Goal: Information Seeking & Learning: Learn about a topic

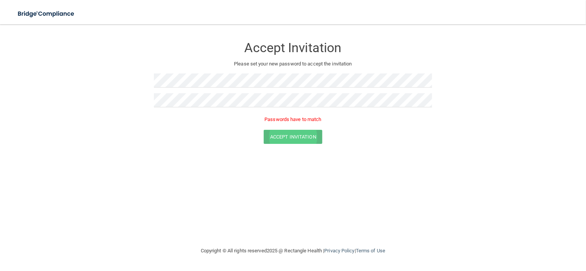
click at [310, 141] on form "Accept Invitation Please set your new password to accept the invitation Passwor…" at bounding box center [292, 92] width 555 height 121
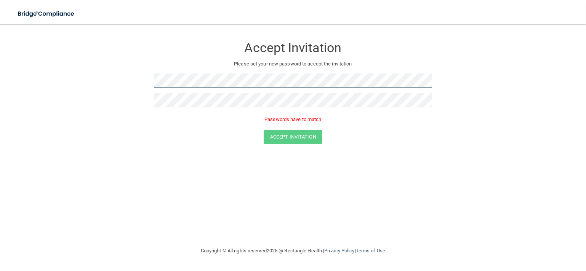
drag, startPoint x: 314, startPoint y: 147, endPoint x: 145, endPoint y: 82, distance: 181.3
click at [145, 82] on form "Accept Invitation Please set your new password to accept the invitation Passwor…" at bounding box center [292, 92] width 555 height 121
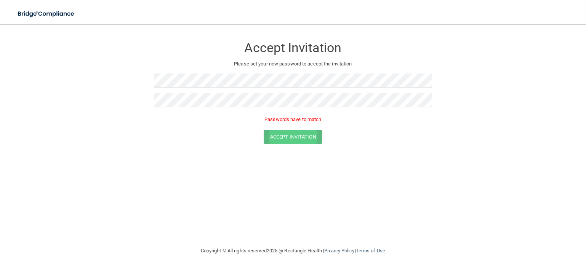
click at [282, 131] on form "Accept Invitation Please set your new password to accept the invitation Passwor…" at bounding box center [292, 92] width 555 height 121
drag, startPoint x: 285, startPoint y: 144, endPoint x: 140, endPoint y: 105, distance: 150.4
click at [140, 105] on form "Accept Invitation Please set your new password to accept the invitation Passwor…" at bounding box center [292, 92] width 555 height 121
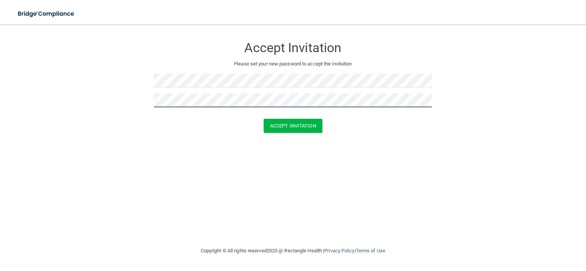
click at [263, 119] on button "Accept Invitation" at bounding box center [292, 126] width 59 height 14
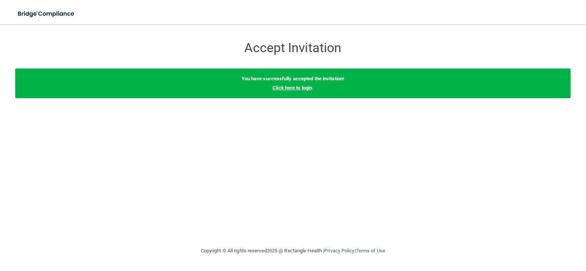
click at [307, 90] on link "Click here to login" at bounding box center [292, 88] width 40 height 6
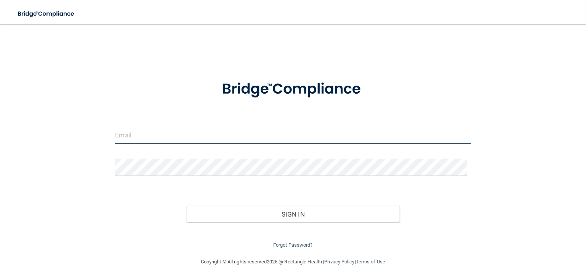
type input "[EMAIL_ADDRESS][DOMAIN_NAME]"
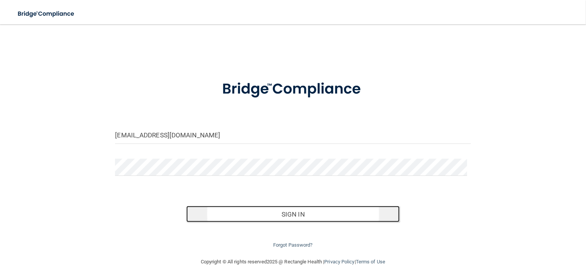
click at [268, 211] on button "Sign In" at bounding box center [292, 214] width 213 height 17
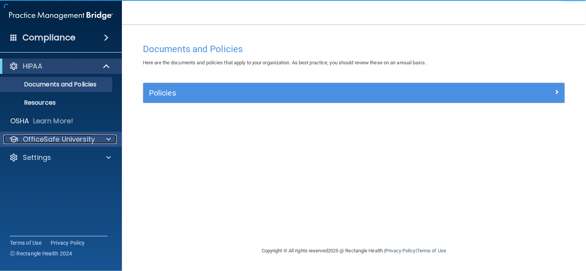
click at [78, 138] on p "OfficeSafe University" at bounding box center [59, 139] width 72 height 9
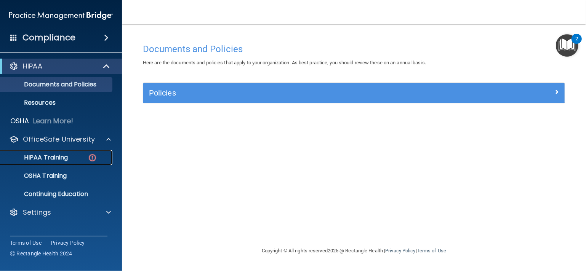
click at [64, 159] on p "HIPAA Training" at bounding box center [36, 158] width 63 height 8
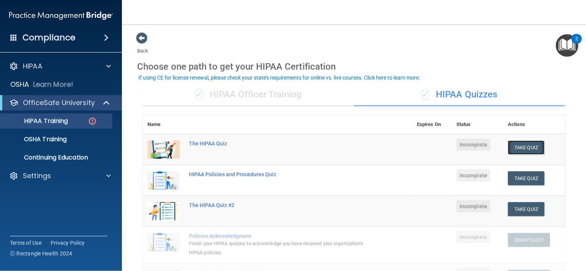
click at [527, 147] on button "Take Quiz" at bounding box center [526, 147] width 37 height 14
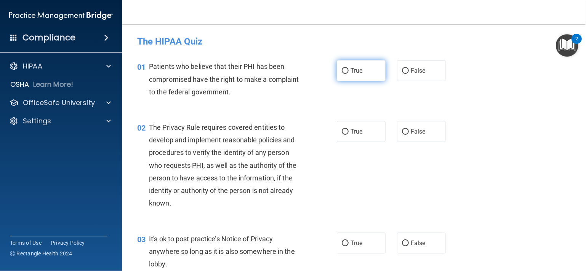
click at [344, 68] on input "True" at bounding box center [345, 71] width 7 height 6
radio input "true"
click at [342, 132] on input "True" at bounding box center [345, 132] width 7 height 6
radio input "true"
click at [402, 243] on input "False" at bounding box center [405, 244] width 7 height 6
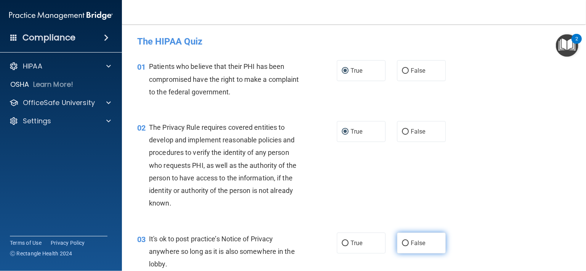
radio input "true"
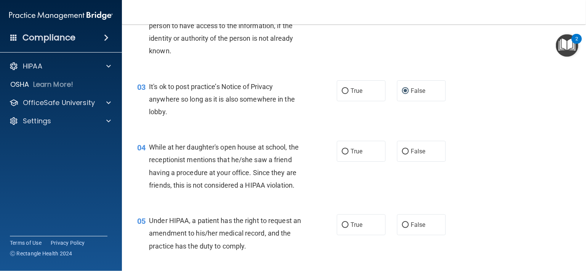
scroll to position [168, 0]
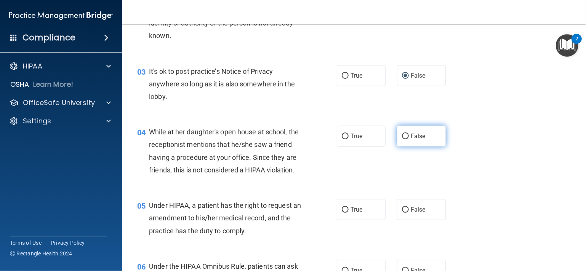
click at [403, 137] on input "False" at bounding box center [405, 137] width 7 height 6
radio input "true"
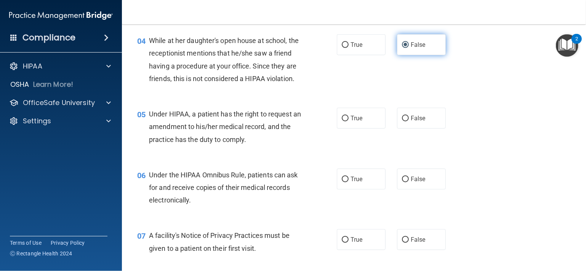
scroll to position [274, 0]
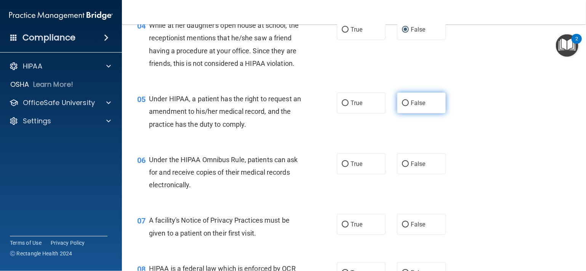
click at [402, 106] on input "False" at bounding box center [405, 104] width 7 height 6
radio input "true"
click at [342, 167] on input "True" at bounding box center [345, 164] width 7 height 6
radio input "true"
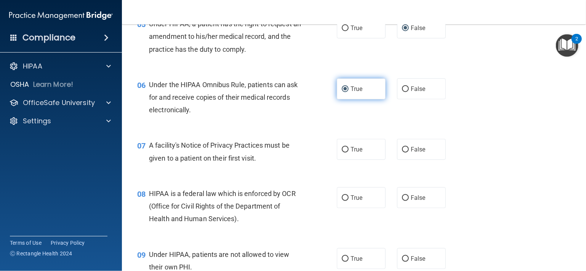
scroll to position [350, 0]
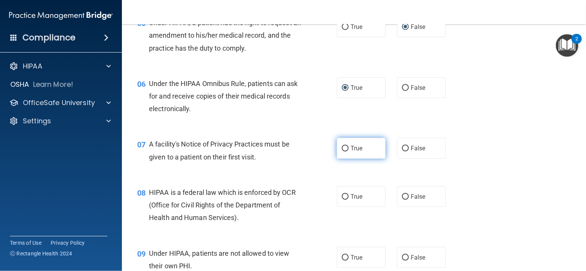
click at [342, 152] on input "True" at bounding box center [345, 149] width 7 height 6
radio input "true"
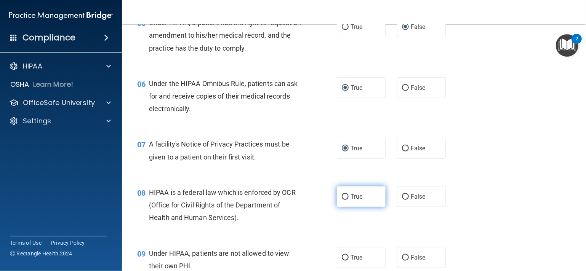
click at [343, 200] on input "True" at bounding box center [345, 197] width 7 height 6
radio input "true"
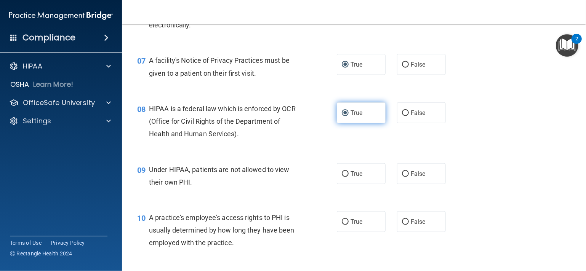
scroll to position [442, 0]
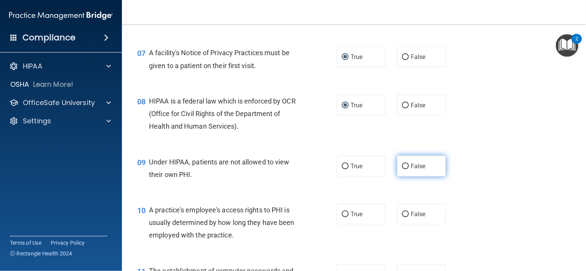
click at [402, 169] on input "False" at bounding box center [405, 167] width 7 height 6
radio input "true"
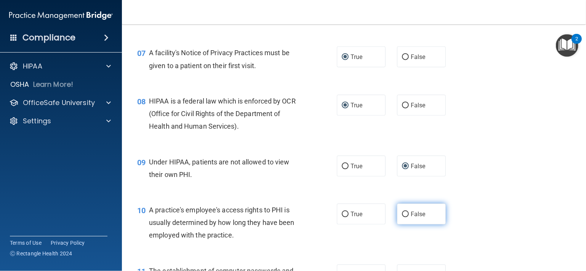
click at [402, 217] on input "False" at bounding box center [405, 215] width 7 height 6
radio input "true"
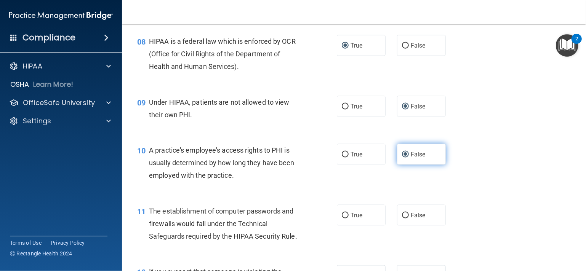
scroll to position [518, 0]
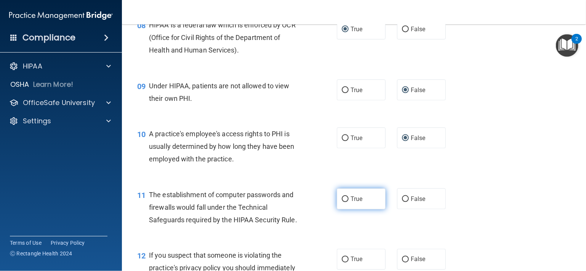
click at [343, 202] on input "True" at bounding box center [345, 199] width 7 height 6
radio input "true"
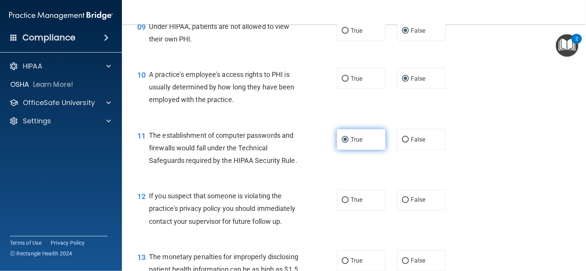
scroll to position [579, 0]
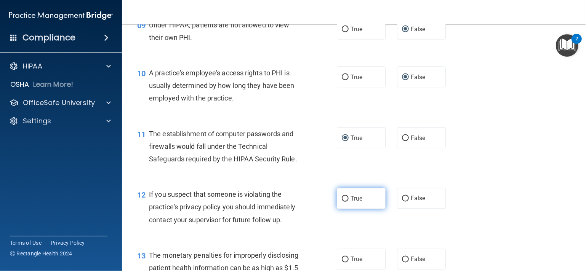
click at [342, 202] on input "True" at bounding box center [345, 199] width 7 height 6
radio input "true"
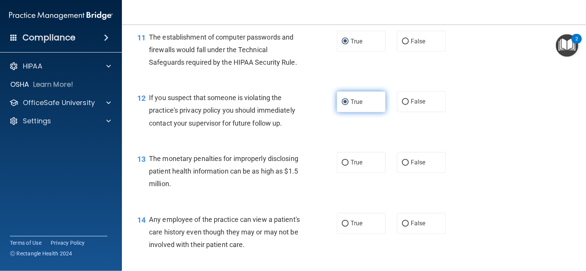
scroll to position [685, 0]
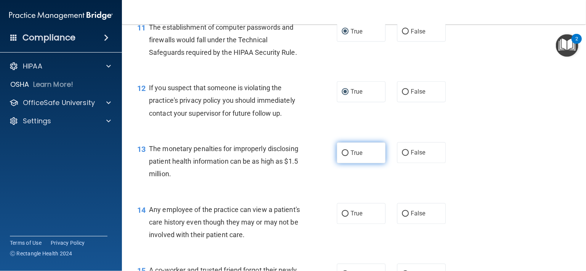
click at [342, 156] on input "True" at bounding box center [345, 153] width 7 height 6
radio input "true"
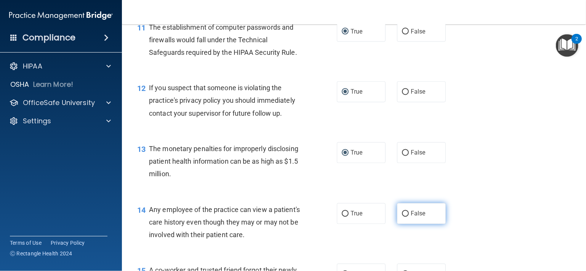
click at [402, 217] on input "False" at bounding box center [405, 214] width 7 height 6
radio input "true"
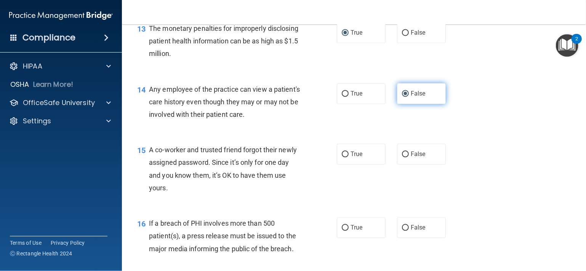
scroll to position [807, 0]
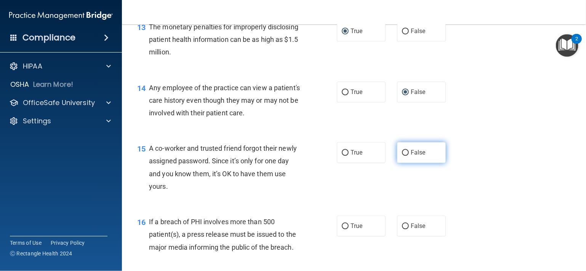
click at [404, 156] on input "False" at bounding box center [405, 153] width 7 height 6
radio input "true"
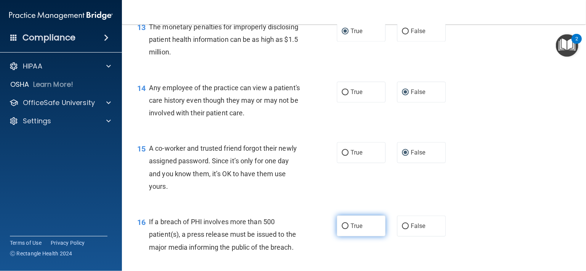
click at [342, 229] on input "True" at bounding box center [345, 227] width 7 height 6
radio input "true"
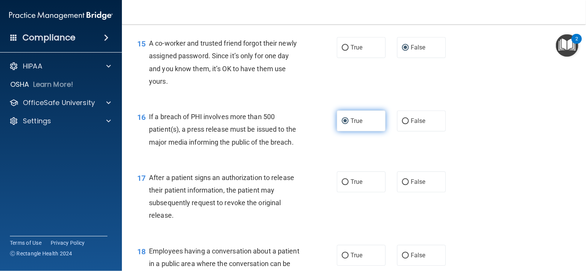
scroll to position [914, 0]
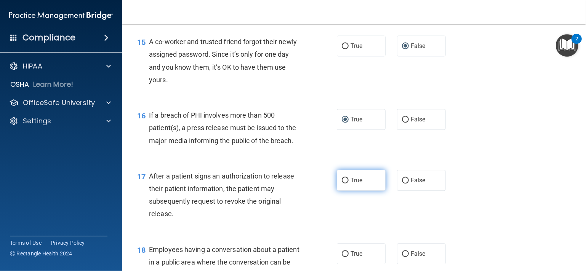
click at [342, 184] on input "True" at bounding box center [345, 181] width 7 height 6
radio input "true"
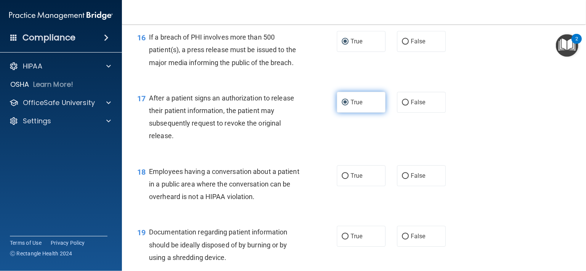
scroll to position [1005, 0]
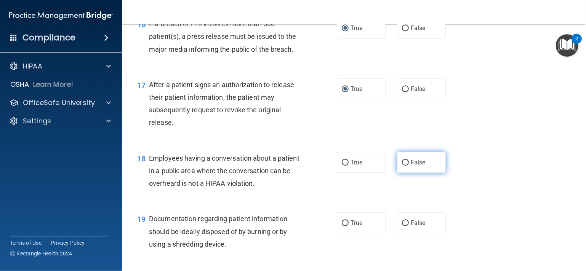
click at [402, 166] on input "False" at bounding box center [405, 163] width 7 height 6
radio input "true"
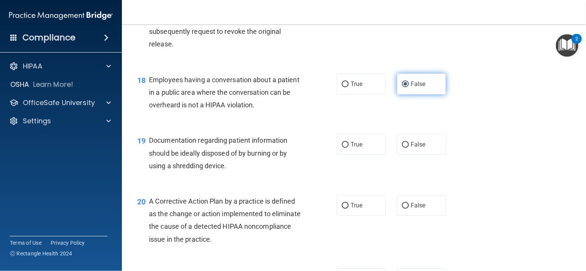
scroll to position [1097, 0]
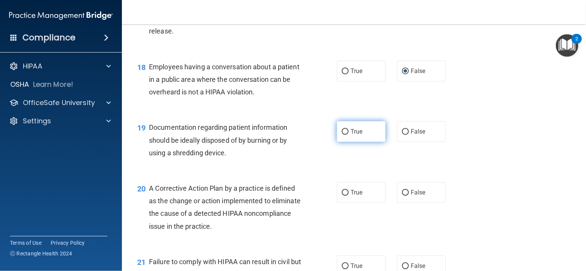
click at [342, 135] on input "True" at bounding box center [345, 132] width 7 height 6
radio input "true"
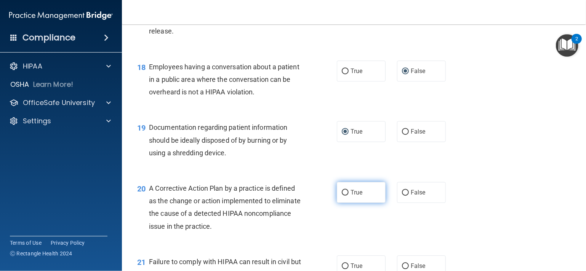
click at [343, 196] on input "True" at bounding box center [345, 193] width 7 height 6
radio input "true"
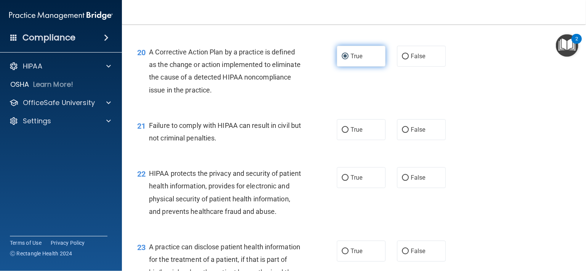
scroll to position [1234, 0]
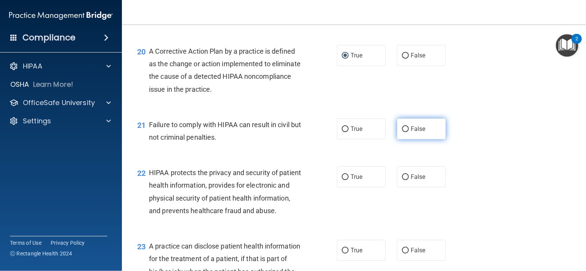
click at [403, 132] on input "False" at bounding box center [405, 129] width 7 height 6
radio input "true"
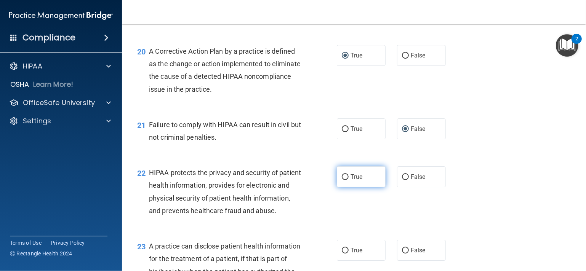
click at [342, 180] on input "True" at bounding box center [345, 177] width 7 height 6
radio input "true"
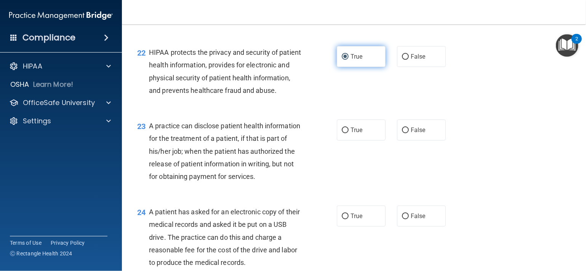
scroll to position [1355, 0]
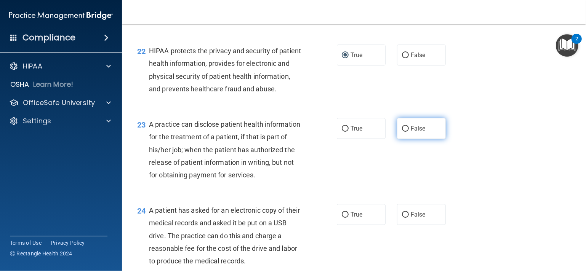
click at [402, 132] on input "False" at bounding box center [405, 129] width 7 height 6
radio input "true"
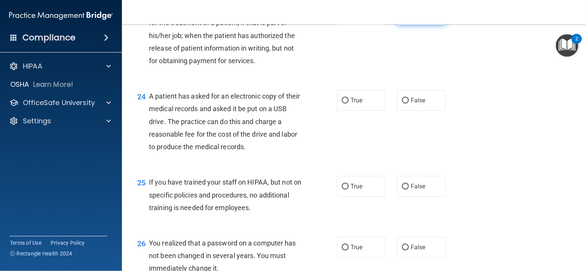
scroll to position [1493, 0]
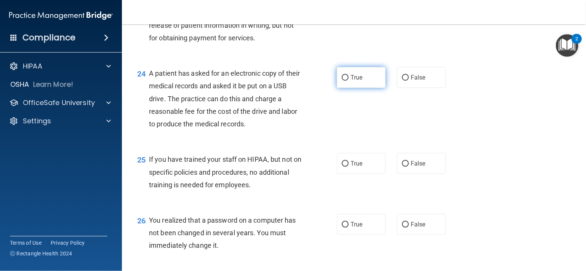
click at [344, 81] on input "True" at bounding box center [345, 78] width 7 height 6
radio input "true"
click at [402, 167] on input "False" at bounding box center [405, 164] width 7 height 6
radio input "true"
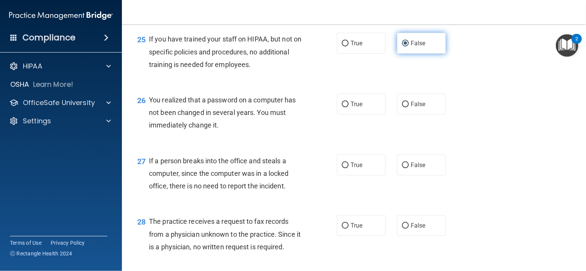
scroll to position [1630, 0]
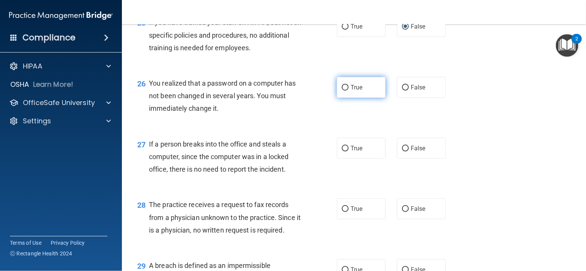
click at [342, 91] on input "True" at bounding box center [345, 88] width 7 height 6
radio input "true"
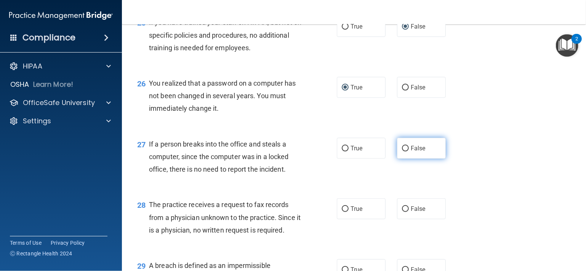
click at [402, 152] on input "False" at bounding box center [405, 149] width 7 height 6
radio input "true"
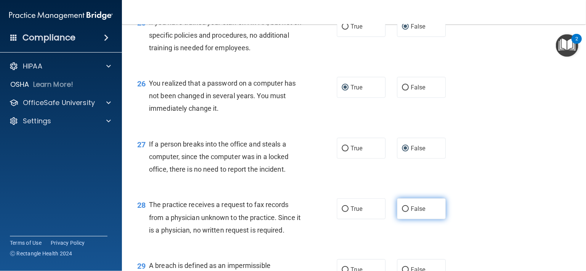
click at [402, 212] on input "False" at bounding box center [405, 209] width 7 height 6
radio input "true"
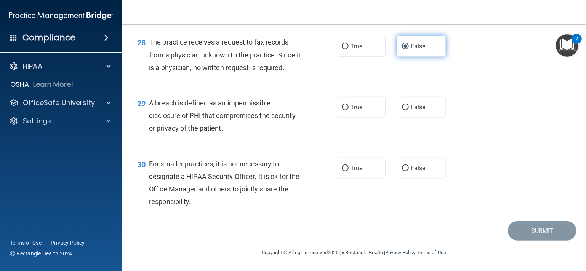
scroll to position [1797, 0]
click at [343, 110] on input "True" at bounding box center [345, 108] width 7 height 6
radio input "true"
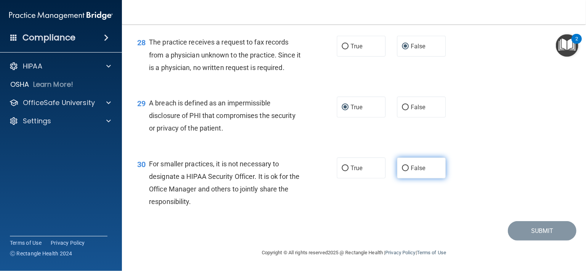
click at [402, 171] on input "False" at bounding box center [405, 169] width 7 height 6
radio input "true"
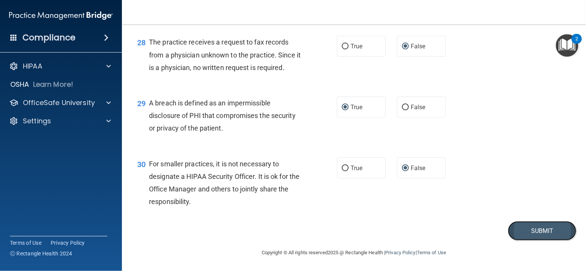
click at [541, 225] on button "Submit" at bounding box center [542, 230] width 69 height 19
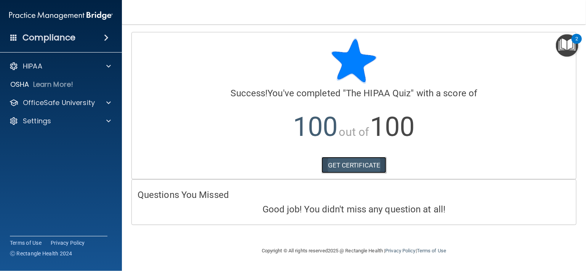
click at [351, 167] on link "GET CERTIFICATE" at bounding box center [353, 165] width 65 height 17
click at [568, 43] on img "Open Resource Center, 2 new notifications" at bounding box center [567, 45] width 22 height 22
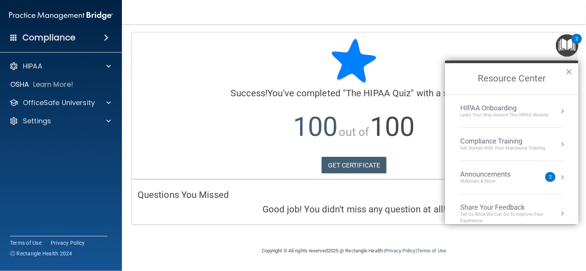
click at [567, 43] on img "Open Resource Center, 2 new notifications" at bounding box center [567, 45] width 22 height 22
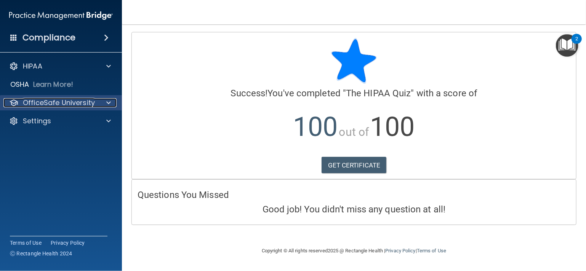
click at [94, 101] on div "OfficeSafe University" at bounding box center [50, 102] width 94 height 9
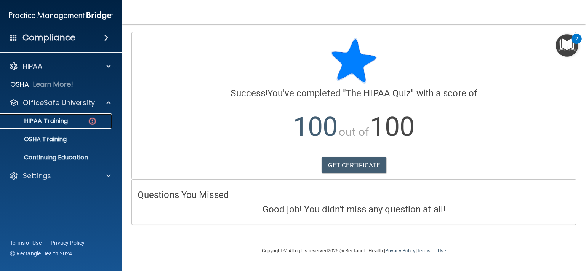
click at [89, 118] on img at bounding box center [93, 122] width 10 height 10
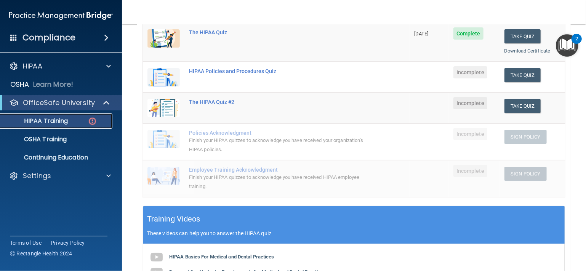
scroll to position [111, 0]
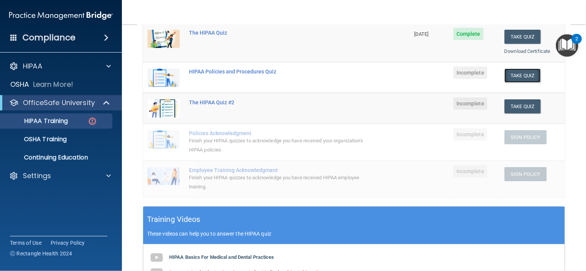
click at [511, 73] on button "Take Quiz" at bounding box center [522, 76] width 37 height 14
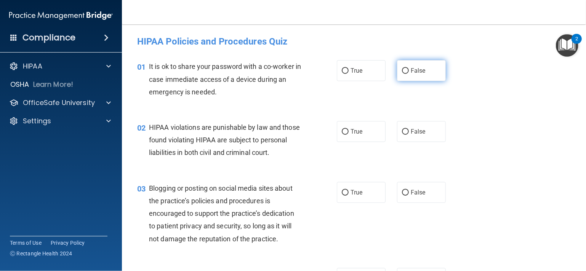
click at [405, 70] on input "False" at bounding box center [405, 71] width 7 height 6
radio input "true"
click at [338, 132] on label "True" at bounding box center [361, 131] width 49 height 21
click at [342, 132] on input "True" at bounding box center [345, 132] width 7 height 6
radio input "true"
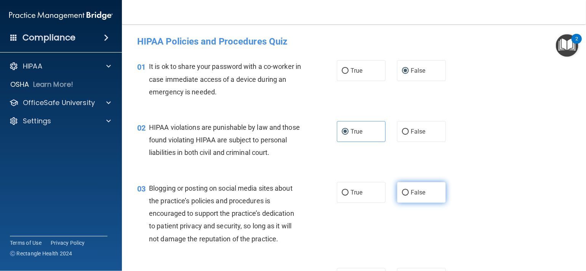
click at [402, 196] on input "False" at bounding box center [405, 193] width 7 height 6
radio input "true"
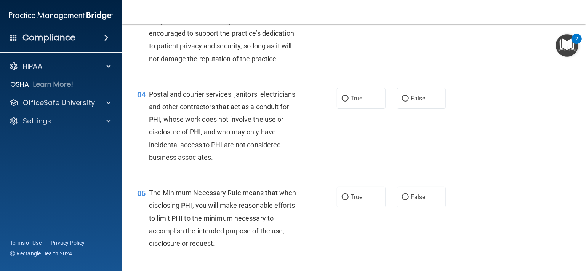
scroll to position [183, 0]
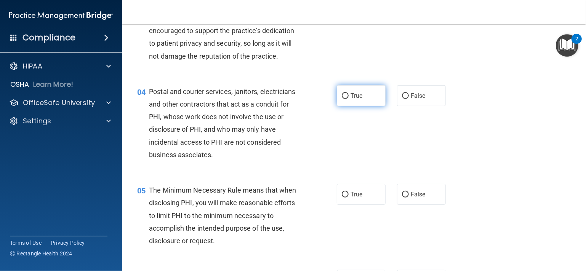
click at [343, 99] on input "True" at bounding box center [345, 96] width 7 height 6
radio input "true"
click at [342, 198] on input "True" at bounding box center [345, 195] width 7 height 6
radio input "true"
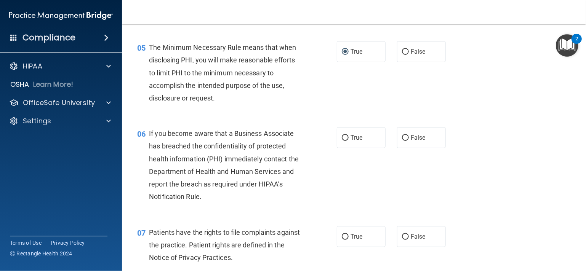
scroll to position [335, 0]
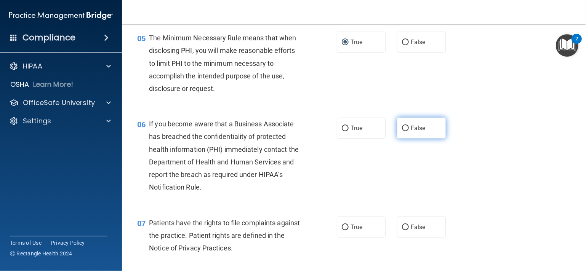
click at [403, 131] on input "False" at bounding box center [405, 129] width 7 height 6
radio input "true"
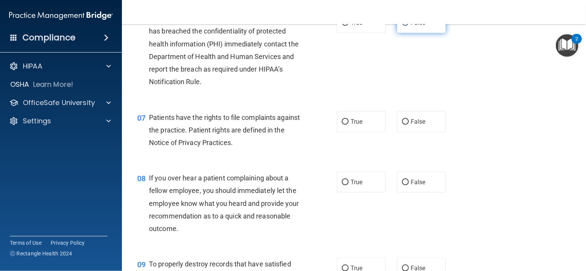
scroll to position [442, 0]
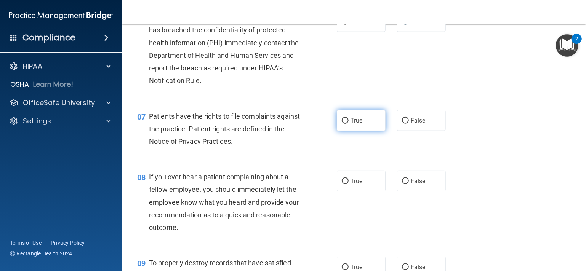
click at [342, 124] on input "True" at bounding box center [345, 121] width 7 height 6
radio input "true"
click at [403, 184] on input "False" at bounding box center [405, 182] width 7 height 6
radio input "true"
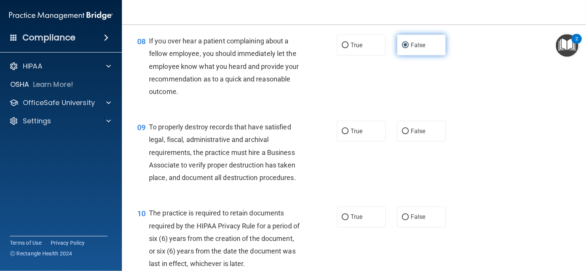
scroll to position [579, 0]
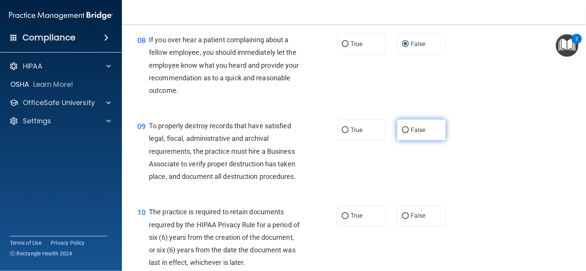
click at [402, 133] on input "False" at bounding box center [405, 131] width 7 height 6
radio input "true"
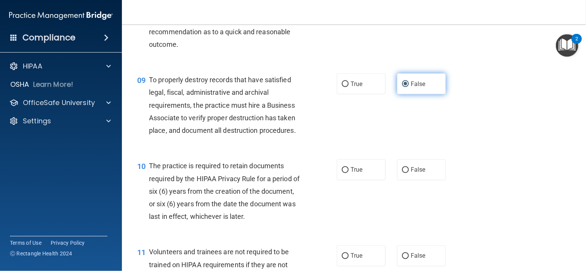
scroll to position [640, 0]
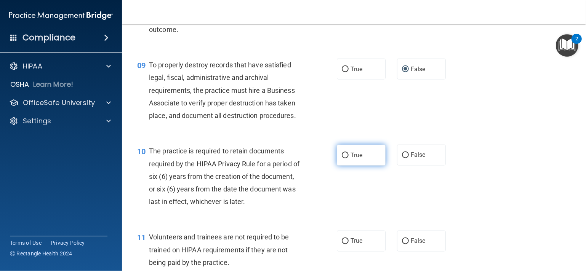
click at [346, 166] on label "True" at bounding box center [361, 155] width 49 height 21
click at [346, 158] on input "True" at bounding box center [345, 156] width 7 height 6
radio input "true"
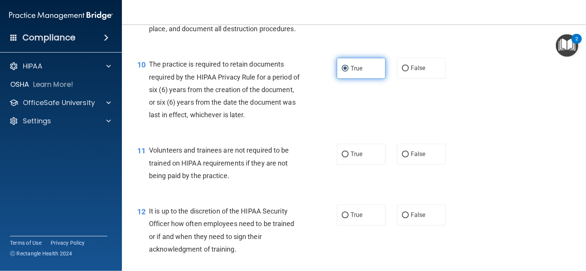
scroll to position [746, 0]
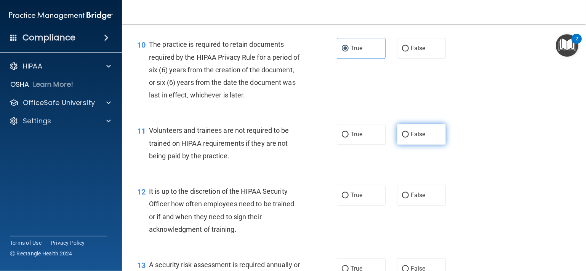
click at [402, 138] on input "False" at bounding box center [405, 135] width 7 height 6
radio input "true"
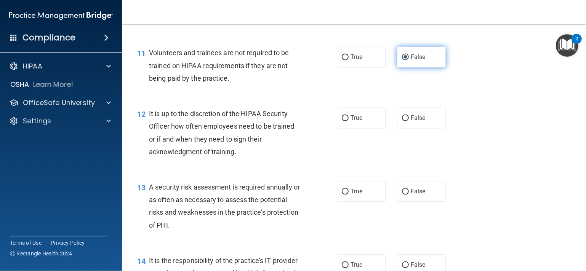
scroll to position [838, 0]
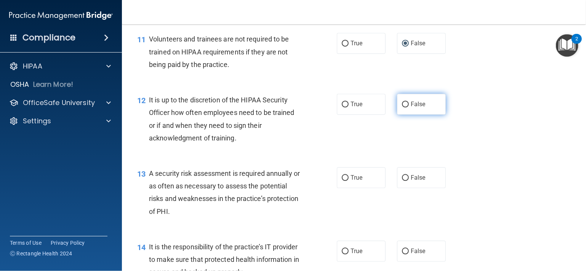
click at [402, 107] on input "False" at bounding box center [405, 105] width 7 height 6
radio input "true"
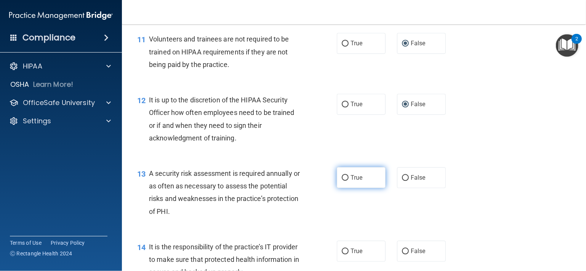
click at [342, 181] on input "True" at bounding box center [345, 178] width 7 height 6
radio input "true"
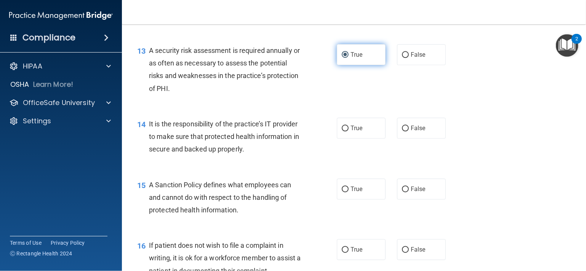
scroll to position [975, 0]
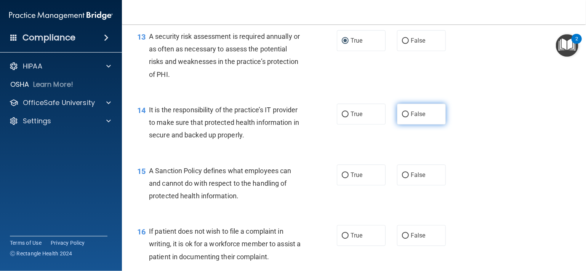
click at [402, 117] on input "False" at bounding box center [405, 115] width 7 height 6
radio input "true"
click at [402, 178] on input "False" at bounding box center [405, 175] width 7 height 6
radio input "true"
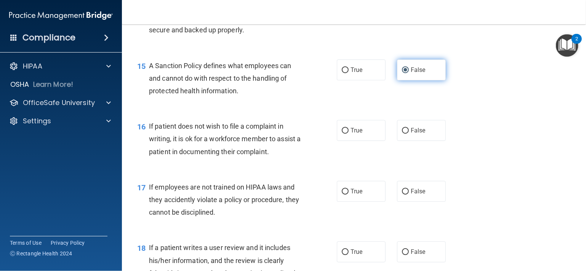
scroll to position [1081, 0]
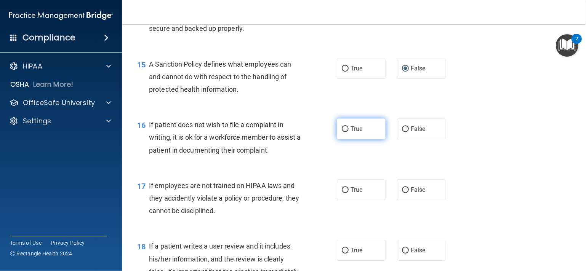
click at [342, 132] on input "True" at bounding box center [345, 129] width 7 height 6
radio input "true"
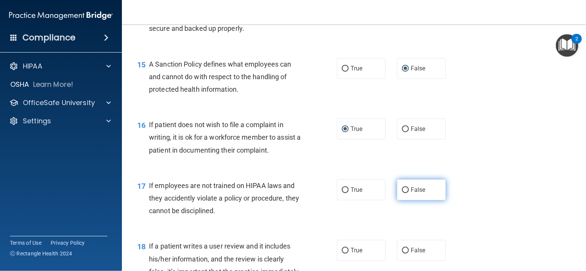
click at [402, 193] on input "False" at bounding box center [405, 190] width 7 height 6
radio input "true"
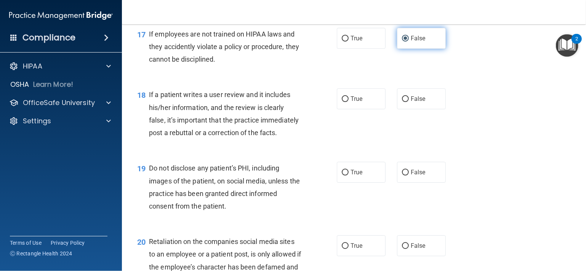
scroll to position [1234, 0]
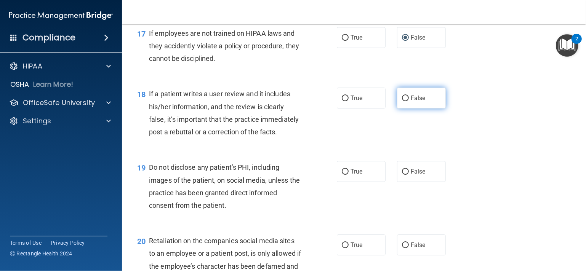
click at [402, 101] on input "False" at bounding box center [405, 99] width 7 height 6
radio input "true"
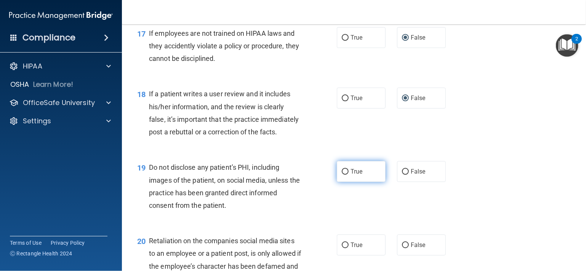
click at [342, 175] on input "True" at bounding box center [345, 172] width 7 height 6
radio input "true"
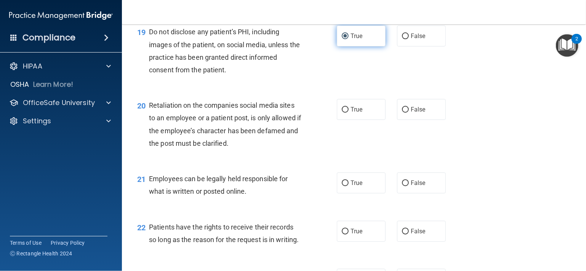
scroll to position [1371, 0]
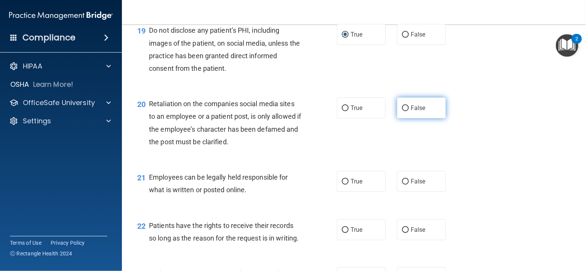
click at [402, 111] on input "False" at bounding box center [405, 108] width 7 height 6
radio input "true"
click at [342, 185] on input "True" at bounding box center [345, 182] width 7 height 6
radio input "true"
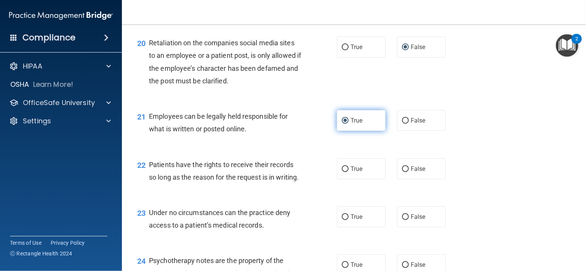
scroll to position [1447, 0]
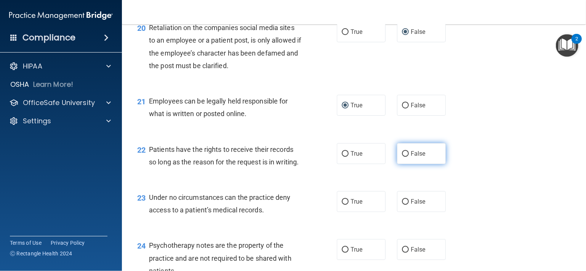
click at [402, 157] on input "False" at bounding box center [405, 154] width 7 height 6
radio input "true"
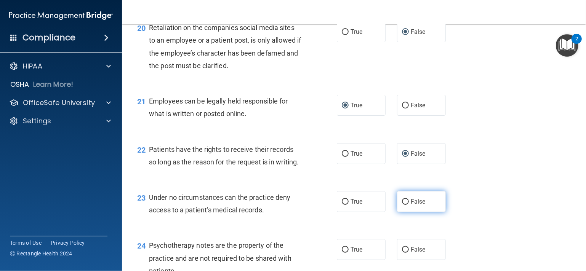
click at [402, 205] on input "False" at bounding box center [405, 202] width 7 height 6
radio input "true"
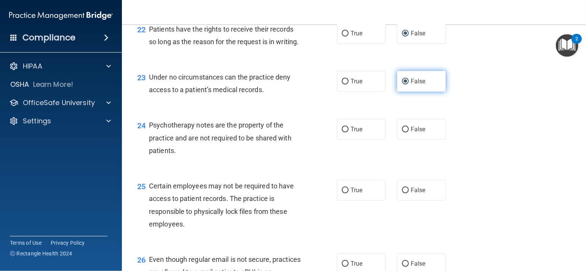
scroll to position [1569, 0]
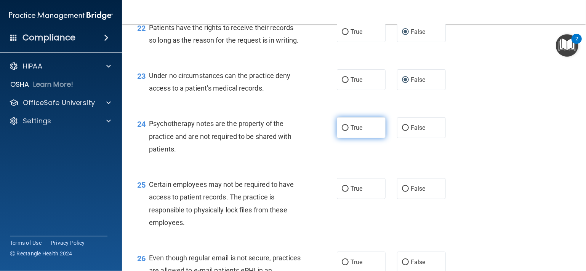
click at [342, 131] on input "True" at bounding box center [345, 128] width 7 height 6
radio input "true"
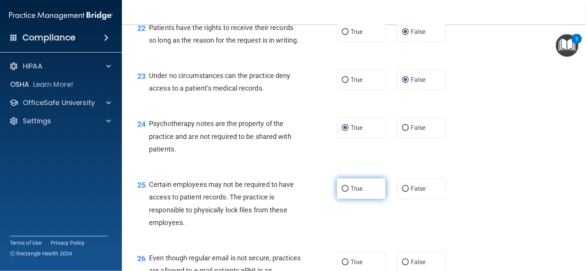
click at [342, 192] on input "True" at bounding box center [345, 189] width 7 height 6
radio input "true"
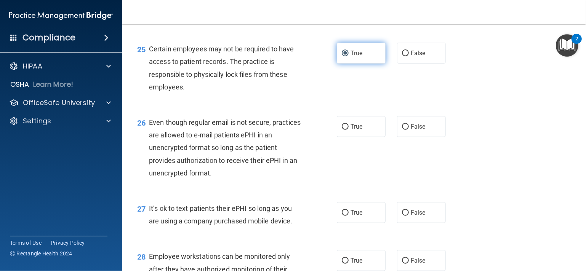
scroll to position [1706, 0]
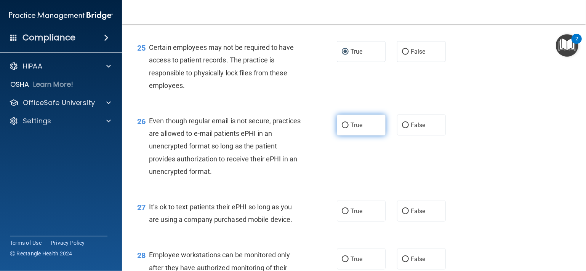
click at [344, 128] on input "True" at bounding box center [345, 126] width 7 height 6
radio input "true"
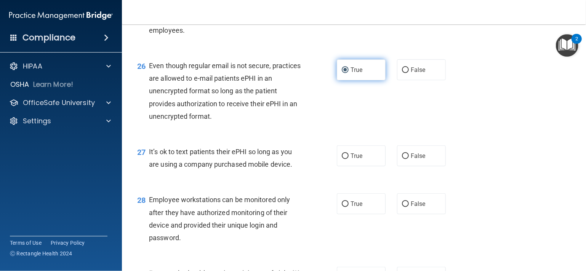
scroll to position [1767, 0]
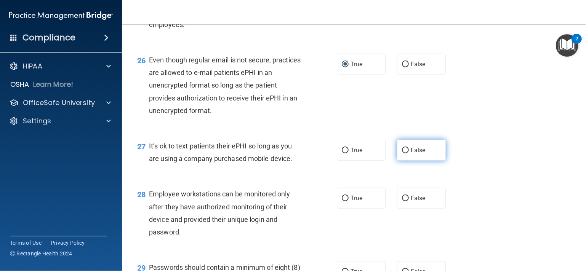
click at [402, 153] on input "False" at bounding box center [405, 151] width 7 height 6
radio input "true"
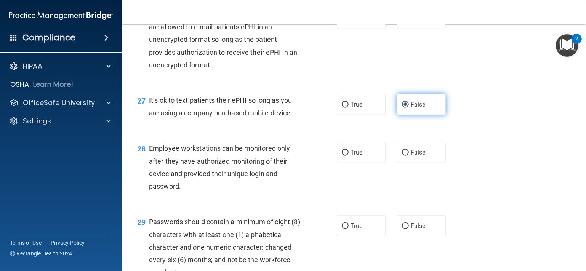
scroll to position [1828, 0]
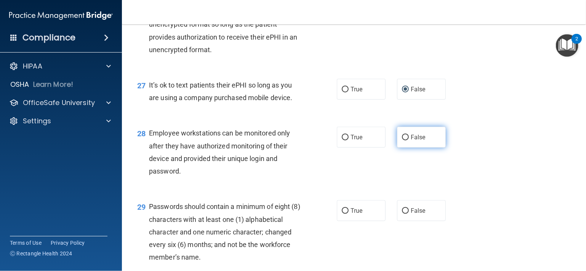
click at [404, 140] on input "False" at bounding box center [405, 138] width 7 height 6
radio input "true"
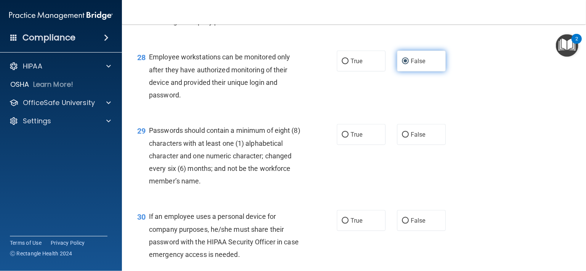
scroll to position [1919, 0]
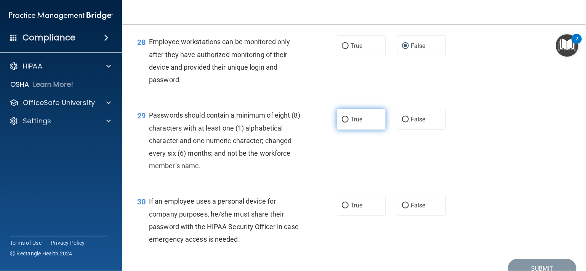
click at [343, 123] on input "True" at bounding box center [345, 120] width 7 height 6
radio input "true"
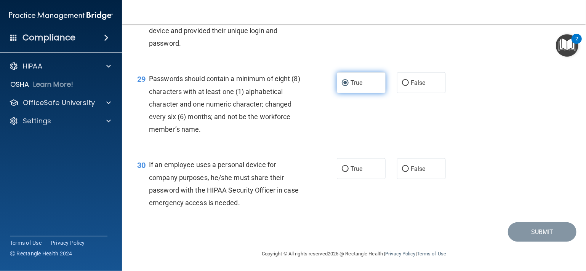
scroll to position [1965, 0]
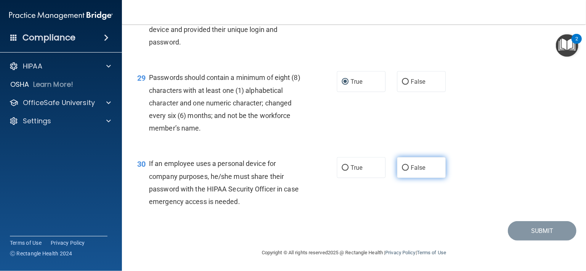
click at [404, 171] on input "False" at bounding box center [405, 168] width 7 height 6
radio input "true"
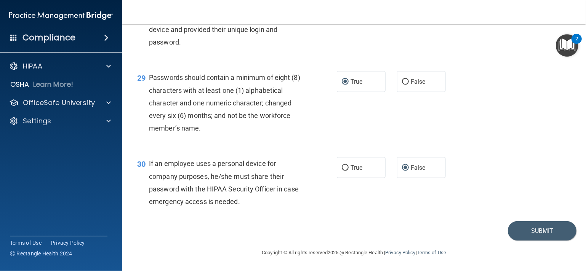
scroll to position [1982, 0]
click at [544, 225] on button "Submit" at bounding box center [542, 230] width 69 height 19
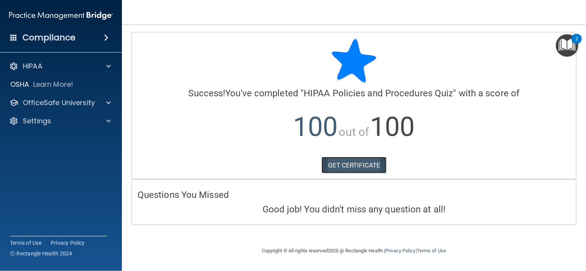
click at [353, 169] on link "GET CERTIFICATE" at bounding box center [353, 165] width 65 height 17
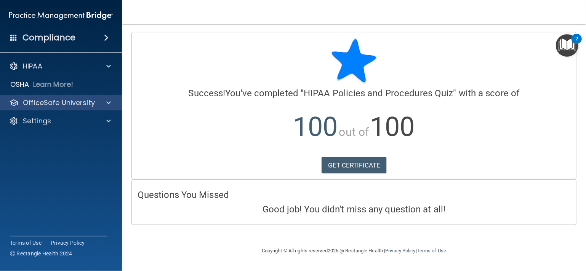
click at [71, 109] on div "OfficeSafe University" at bounding box center [61, 102] width 122 height 15
click at [79, 103] on p "OfficeSafe University" at bounding box center [59, 102] width 72 height 9
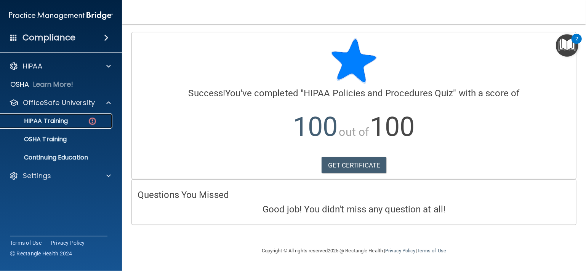
click at [72, 119] on div "HIPAA Training" at bounding box center [57, 121] width 104 height 8
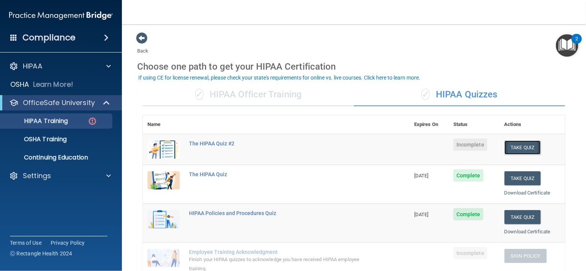
click at [519, 149] on button "Take Quiz" at bounding box center [522, 147] width 37 height 14
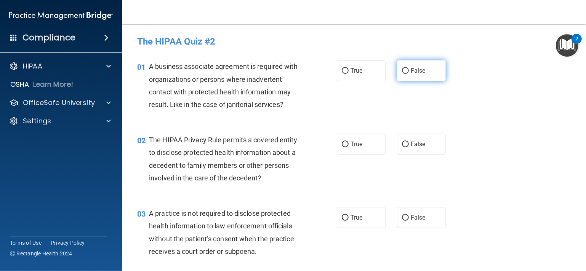
click at [402, 71] on input "False" at bounding box center [405, 71] width 7 height 6
radio input "true"
click at [343, 145] on input "True" at bounding box center [345, 145] width 7 height 6
radio input "true"
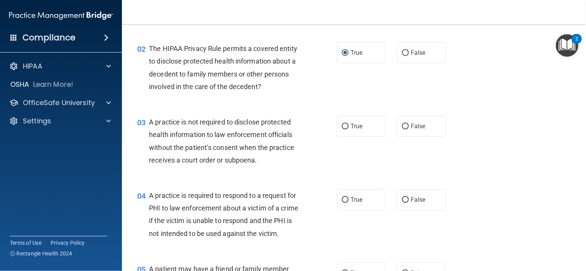
scroll to position [107, 0]
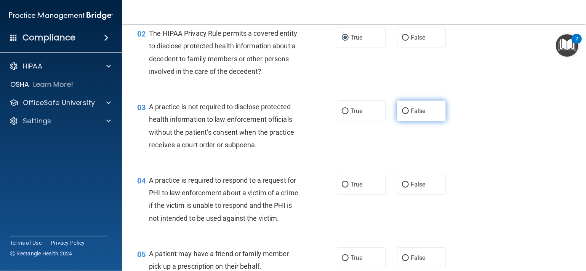
click at [404, 112] on input "False" at bounding box center [405, 112] width 7 height 6
radio input "true"
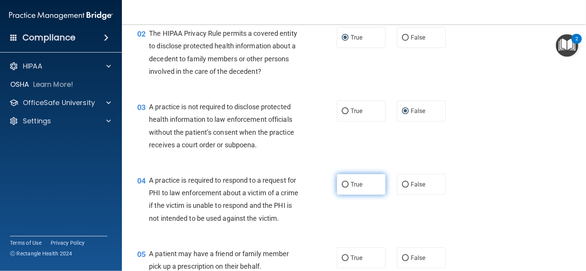
click at [342, 184] on input "True" at bounding box center [345, 185] width 7 height 6
radio input "true"
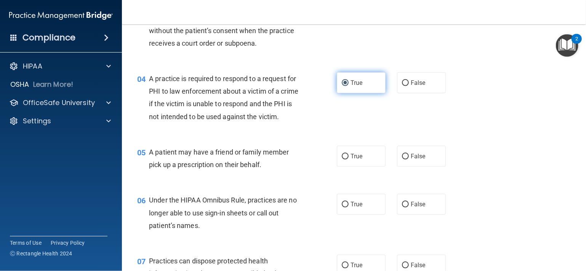
scroll to position [228, 0]
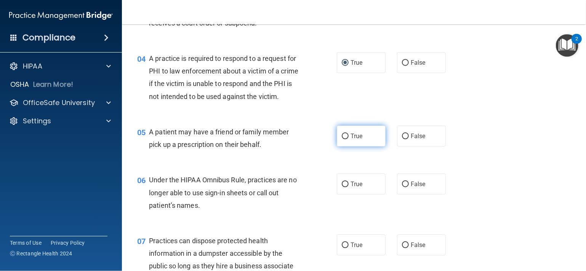
click at [342, 139] on input "True" at bounding box center [345, 137] width 7 height 6
radio input "true"
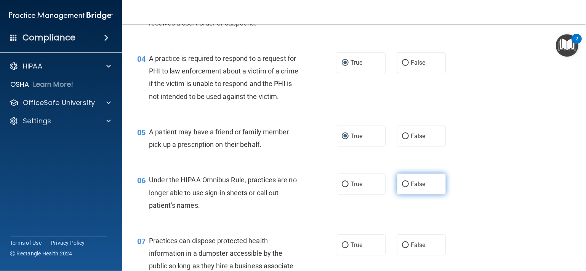
click at [402, 187] on input "False" at bounding box center [405, 185] width 7 height 6
radio input "true"
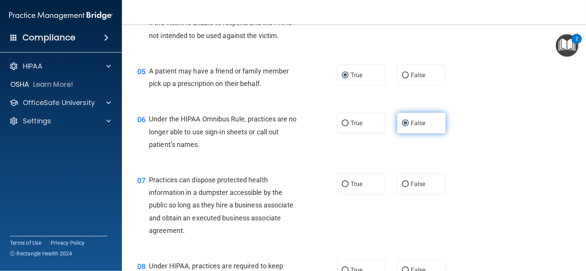
scroll to position [305, 0]
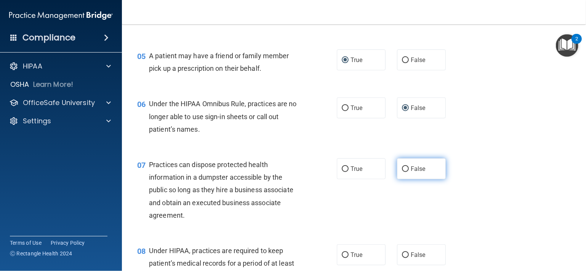
click at [404, 172] on input "False" at bounding box center [405, 169] width 7 height 6
radio input "true"
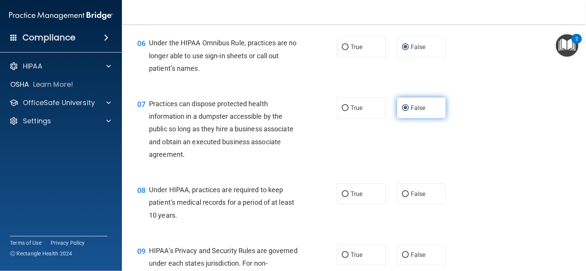
scroll to position [381, 0]
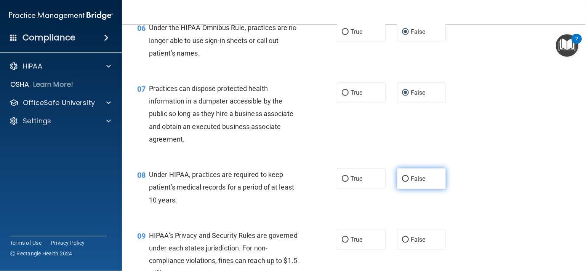
click at [404, 182] on input "False" at bounding box center [405, 179] width 7 height 6
radio input "true"
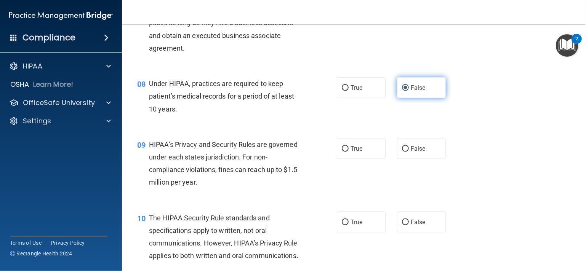
scroll to position [472, 0]
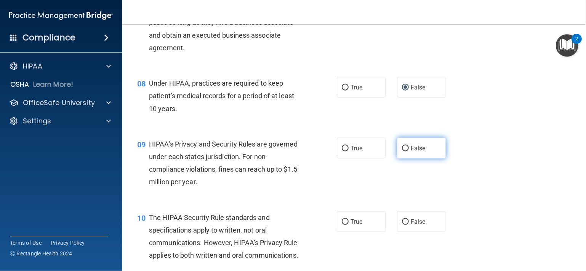
click at [402, 152] on input "False" at bounding box center [405, 149] width 7 height 6
radio input "true"
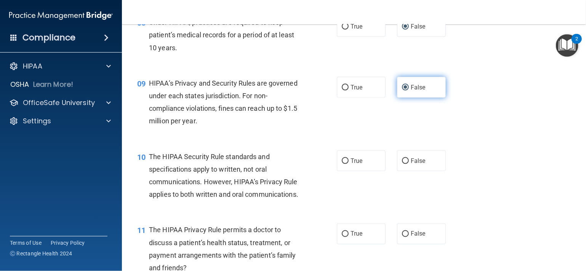
scroll to position [548, 0]
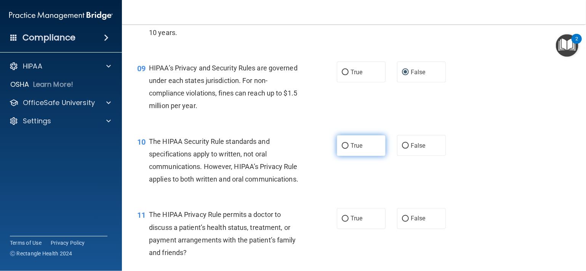
click at [342, 149] on input "True" at bounding box center [345, 146] width 7 height 6
radio input "true"
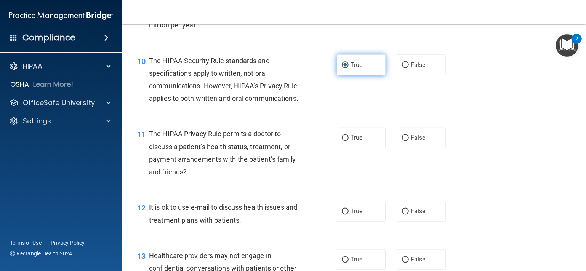
scroll to position [640, 0]
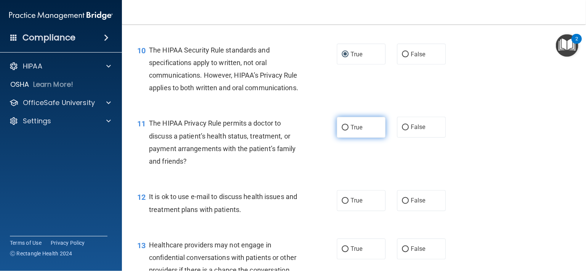
click at [343, 131] on input "True" at bounding box center [345, 128] width 7 height 6
radio input "true"
click at [343, 204] on input "True" at bounding box center [345, 201] width 7 height 6
radio input "true"
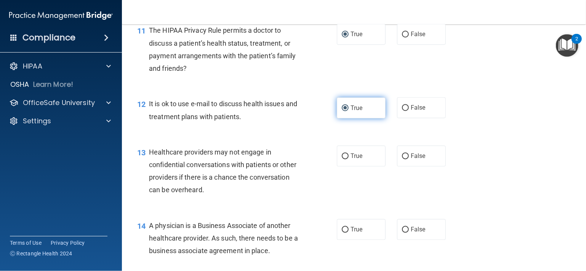
scroll to position [762, 0]
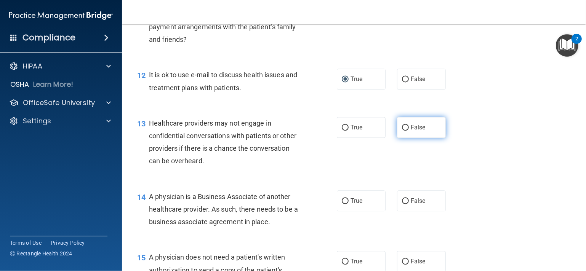
click at [402, 131] on input "False" at bounding box center [405, 128] width 7 height 6
radio input "true"
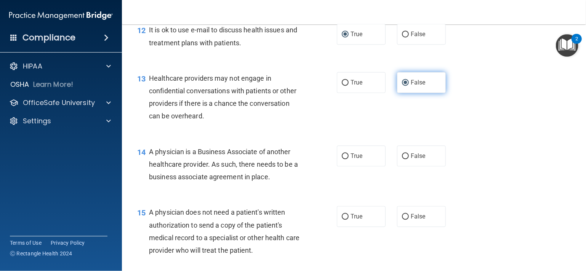
scroll to position [807, 0]
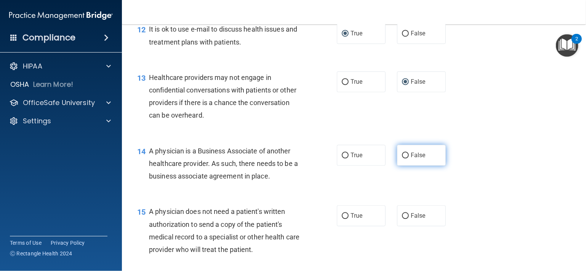
click at [401, 166] on label "False" at bounding box center [421, 155] width 49 height 21
click at [402, 158] on input "False" at bounding box center [405, 156] width 7 height 6
radio input "true"
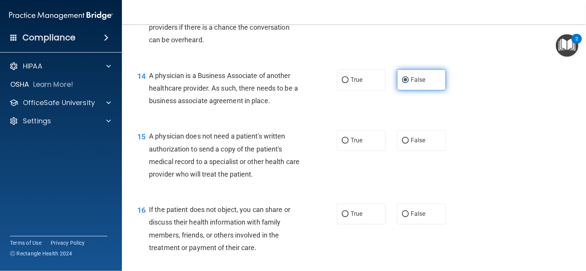
scroll to position [883, 0]
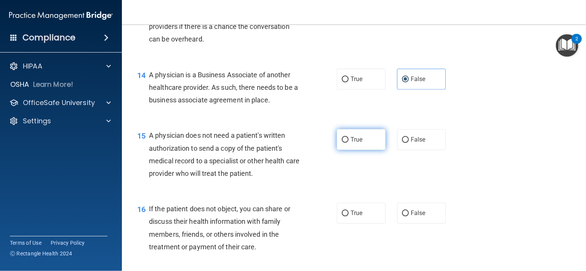
click at [342, 143] on input "True" at bounding box center [345, 140] width 7 height 6
radio input "true"
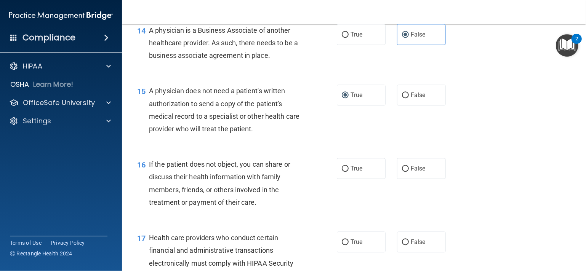
scroll to position [929, 0]
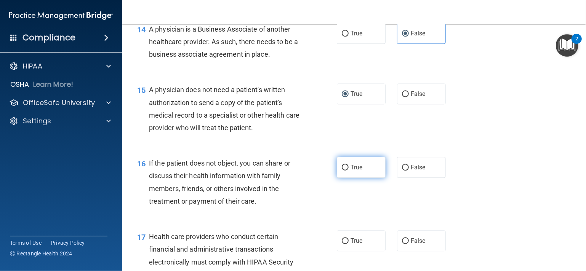
click at [345, 171] on input "True" at bounding box center [345, 168] width 7 height 6
radio input "true"
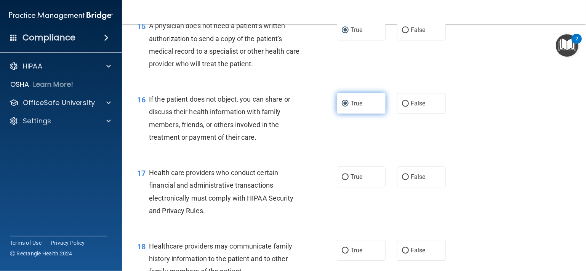
scroll to position [1005, 0]
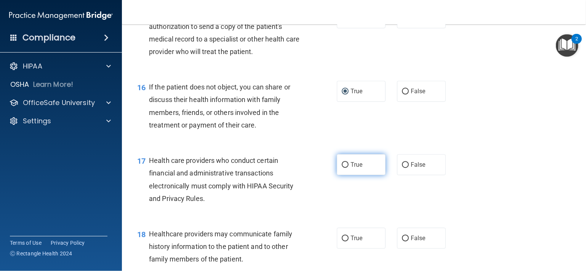
click at [342, 168] on input "True" at bounding box center [345, 165] width 7 height 6
radio input "true"
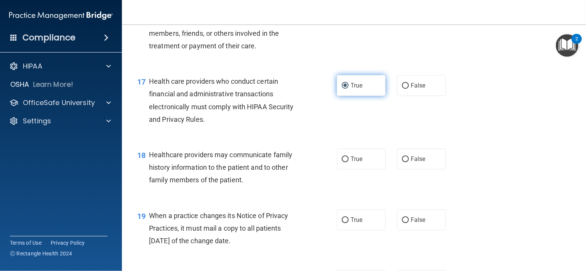
scroll to position [1097, 0]
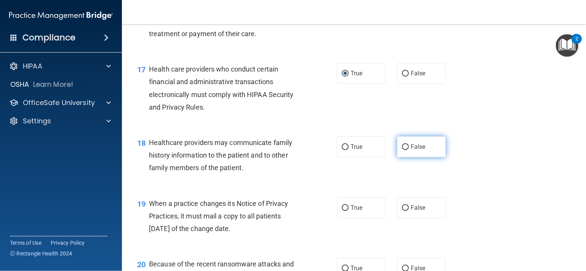
click at [404, 150] on input "False" at bounding box center [405, 147] width 7 height 6
radio input "true"
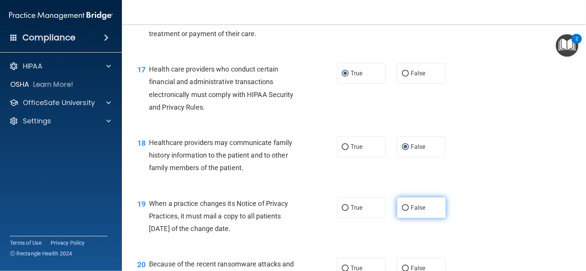
click at [404, 211] on input "False" at bounding box center [405, 208] width 7 height 6
radio input "true"
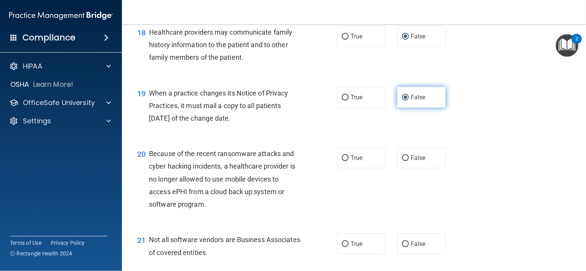
scroll to position [1218, 0]
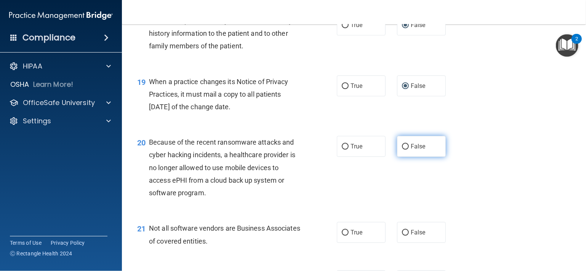
click at [402, 150] on input "False" at bounding box center [405, 147] width 7 height 6
radio input "true"
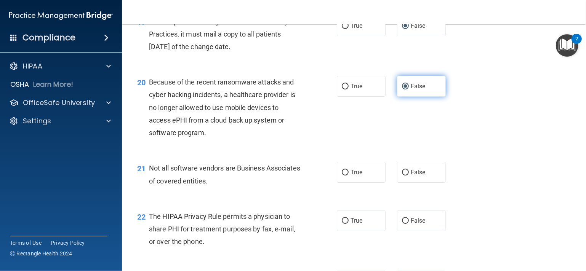
scroll to position [1295, 0]
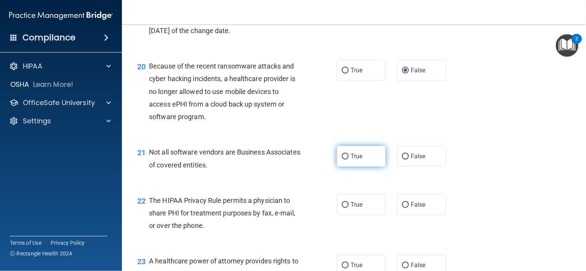
click at [344, 160] on input "True" at bounding box center [345, 157] width 7 height 6
radio input "true"
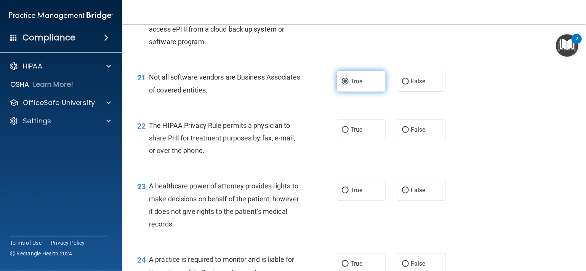
scroll to position [1371, 0]
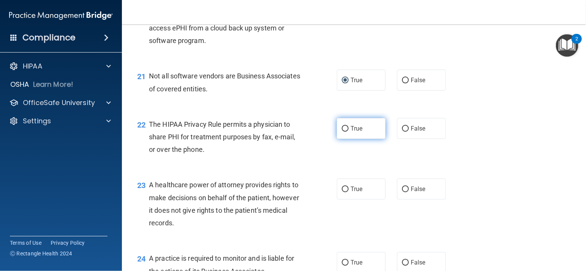
click at [344, 132] on input "True" at bounding box center [345, 129] width 7 height 6
radio input "true"
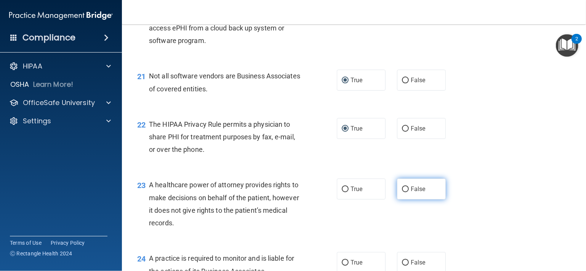
click at [402, 192] on input "False" at bounding box center [405, 190] width 7 height 6
radio input "true"
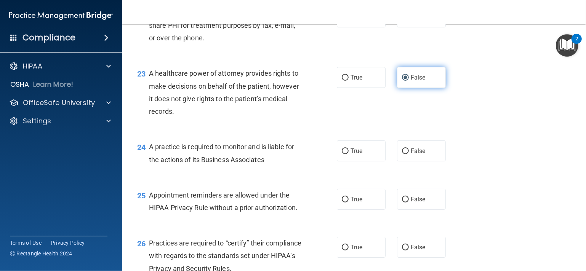
scroll to position [1493, 0]
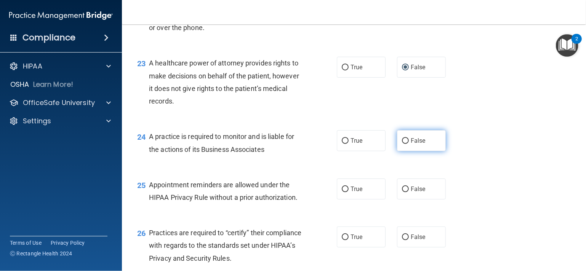
click at [402, 144] on input "False" at bounding box center [405, 141] width 7 height 6
radio input "true"
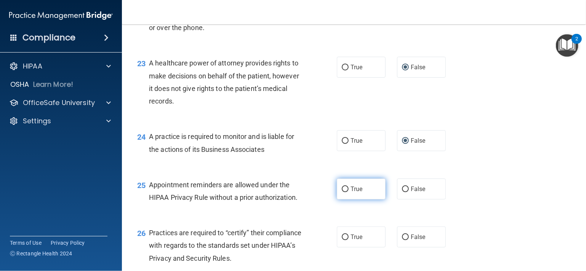
click at [343, 192] on input "True" at bounding box center [345, 190] width 7 height 6
radio input "true"
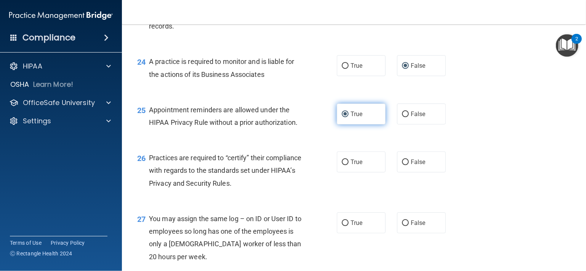
scroll to position [1584, 0]
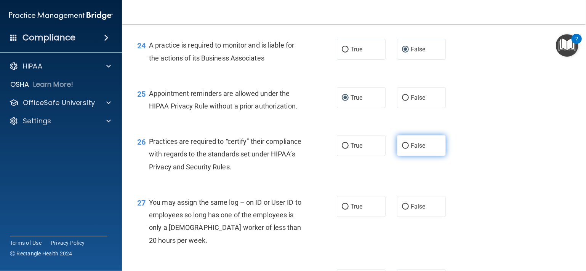
click at [402, 149] on input "False" at bounding box center [405, 146] width 7 height 6
radio input "true"
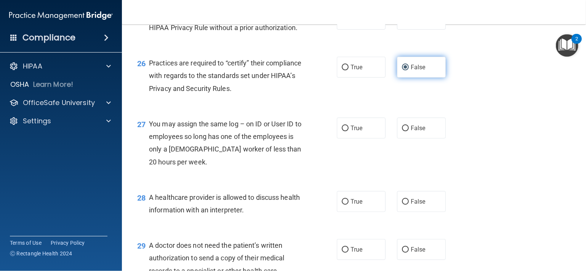
scroll to position [1675, 0]
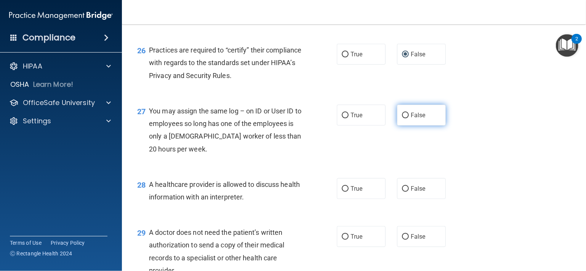
click at [404, 118] on input "False" at bounding box center [405, 116] width 7 height 6
radio input "true"
click at [342, 192] on input "True" at bounding box center [345, 189] width 7 height 6
radio input "true"
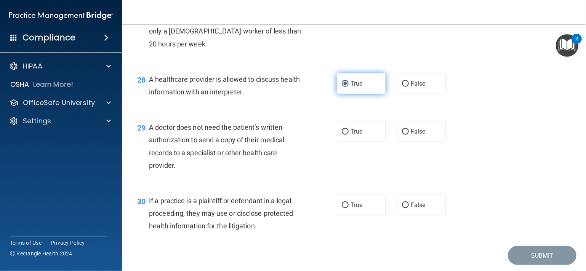
scroll to position [1782, 0]
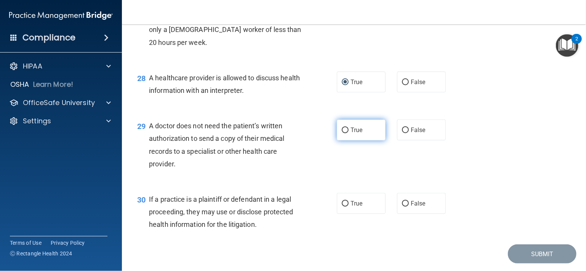
click at [342, 133] on input "True" at bounding box center [345, 131] width 7 height 6
radio input "true"
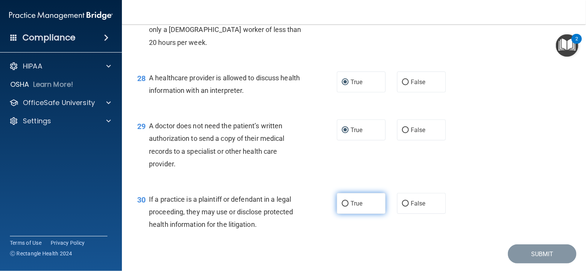
click at [342, 207] on input "True" at bounding box center [345, 204] width 7 height 6
radio input "true"
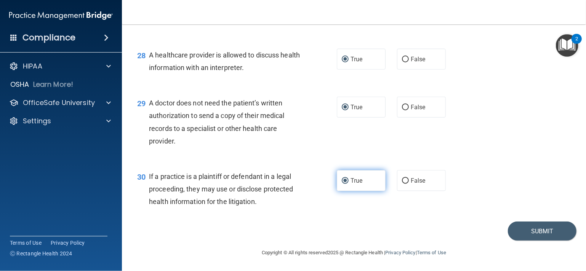
scroll to position [1830, 0]
click at [549, 225] on button "Submit" at bounding box center [542, 231] width 69 height 19
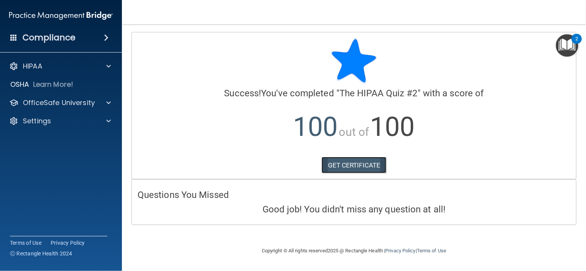
click at [366, 166] on link "GET CERTIFICATE" at bounding box center [353, 165] width 65 height 17
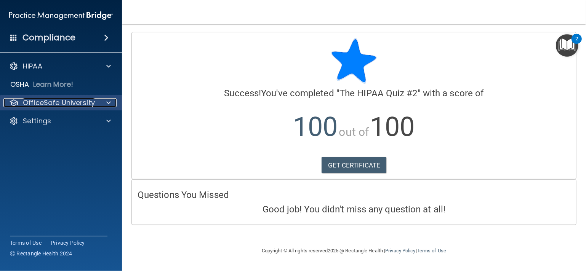
click at [58, 106] on p "OfficeSafe University" at bounding box center [59, 102] width 72 height 9
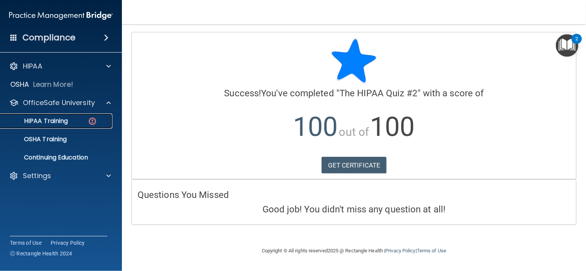
click at [57, 121] on p "HIPAA Training" at bounding box center [36, 121] width 63 height 8
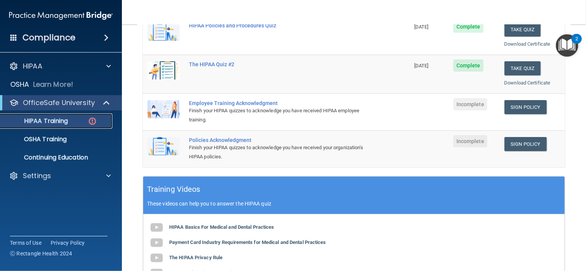
scroll to position [176, 0]
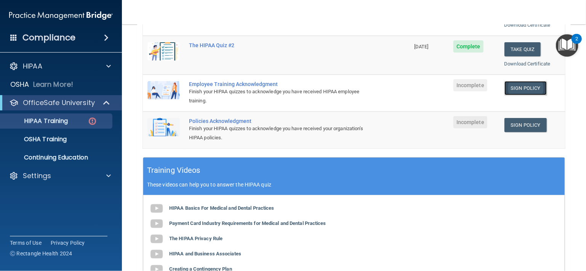
click at [519, 83] on link "Sign Policy" at bounding box center [525, 88] width 42 height 14
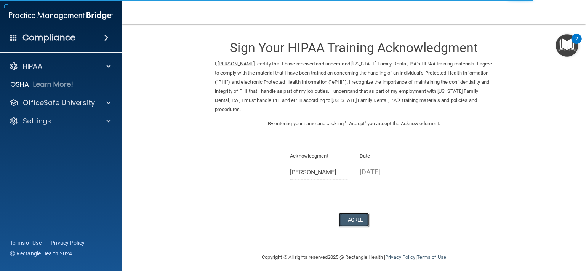
click at [349, 220] on button "I Agree" at bounding box center [353, 220] width 30 height 14
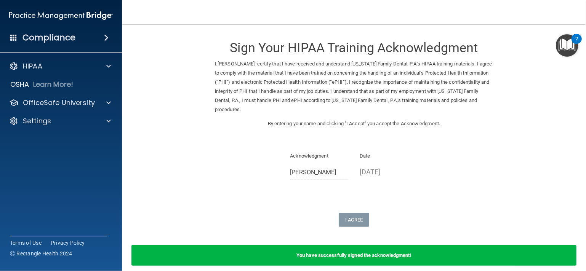
scroll to position [34, 0]
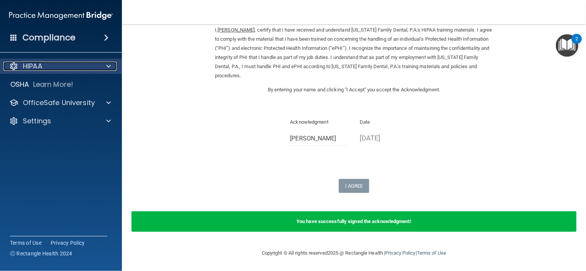
click at [73, 65] on div "HIPAA" at bounding box center [50, 66] width 94 height 9
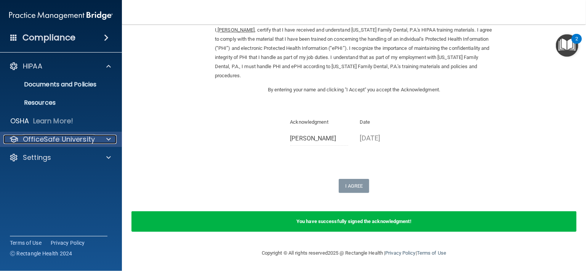
click at [86, 139] on p "OfficeSafe University" at bounding box center [59, 139] width 72 height 9
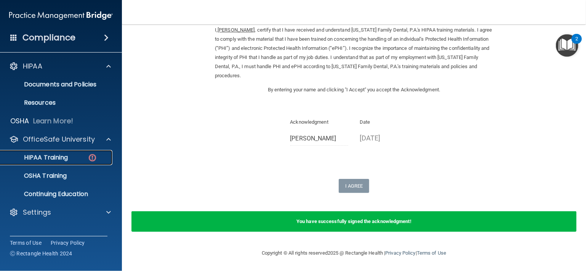
click at [83, 152] on link "HIPAA Training" at bounding box center [52, 157] width 120 height 15
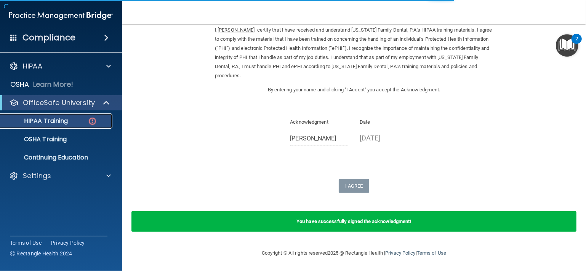
scroll to position [299, 0]
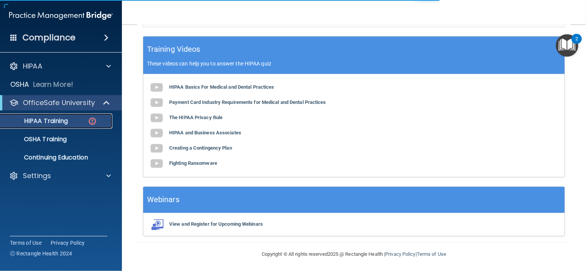
click at [65, 118] on p "HIPAA Training" at bounding box center [36, 121] width 63 height 8
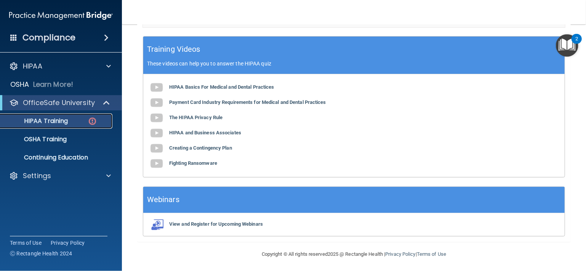
click at [68, 120] on div "HIPAA Training" at bounding box center [57, 121] width 104 height 8
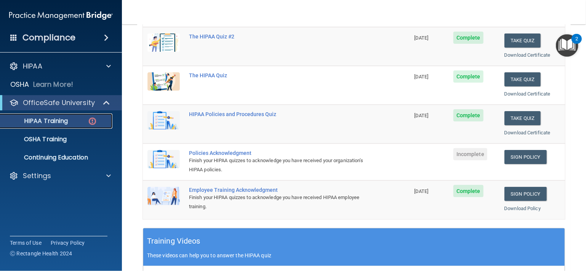
scroll to position [91, 0]
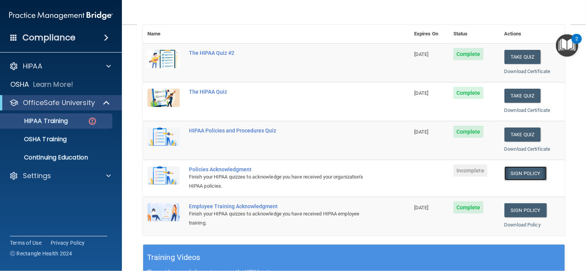
click at [518, 172] on link "Sign Policy" at bounding box center [525, 173] width 42 height 14
click at [461, 9] on nav "Toggle navigation Rachel Miskovich rachmiskovich@gmail.com Manage My Enterprise…" at bounding box center [354, 12] width 464 height 24
click at [69, 38] on h4 "Compliance" at bounding box center [48, 37] width 53 height 11
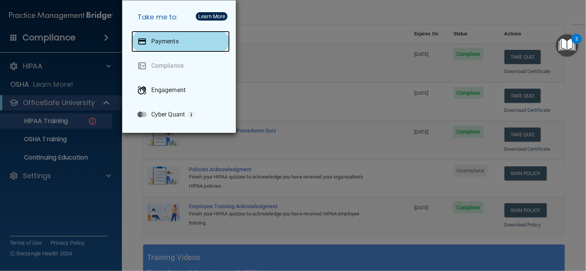
click at [176, 41] on p "Payments" at bounding box center [164, 42] width 27 height 8
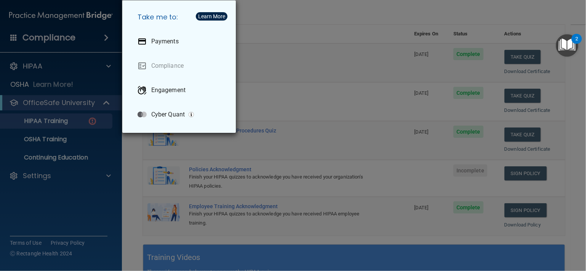
click at [30, 69] on div "Take me to: Payments Compliance Engagement Cyber Quant" at bounding box center [293, 135] width 586 height 271
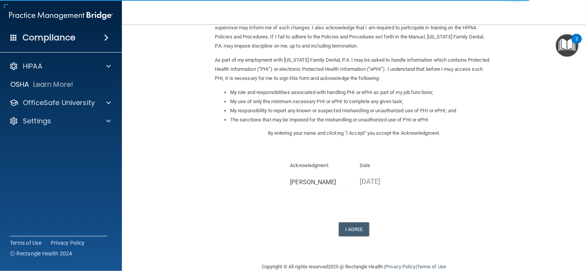
scroll to position [78, 0]
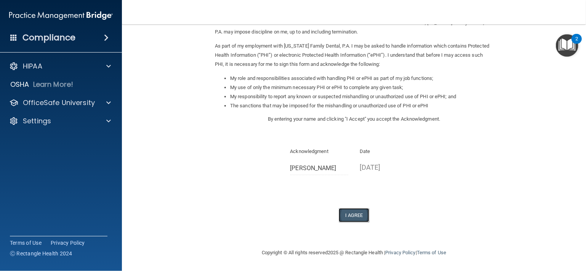
click at [350, 217] on button "I Agree" at bounding box center [353, 215] width 30 height 14
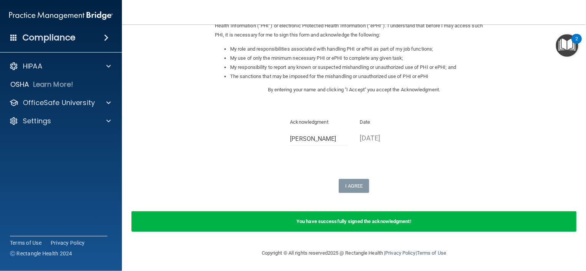
scroll to position [0, 0]
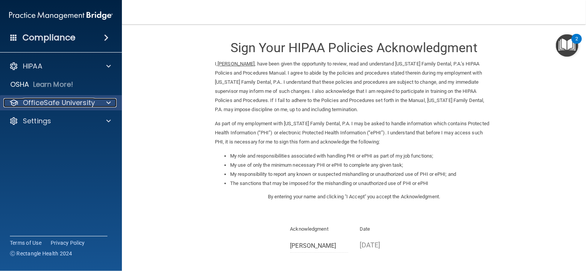
click at [66, 101] on p "OfficeSafe University" at bounding box center [59, 102] width 72 height 9
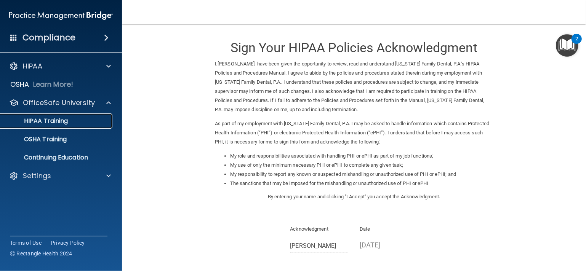
click at [61, 125] on p "HIPAA Training" at bounding box center [36, 121] width 63 height 8
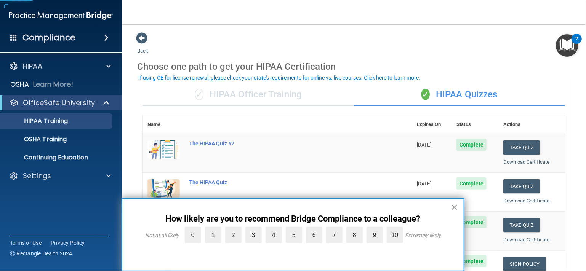
click at [454, 208] on button "×" at bounding box center [453, 207] width 7 height 12
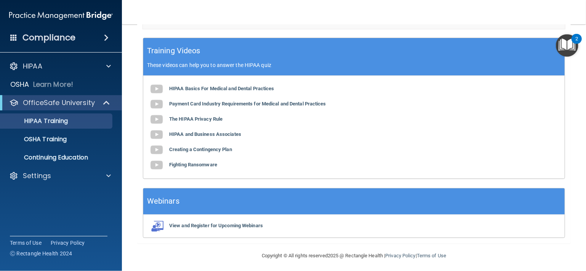
scroll to position [300, 0]
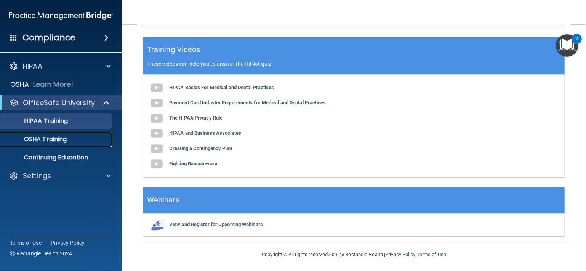
click at [61, 142] on p "OSHA Training" at bounding box center [36, 140] width 62 height 8
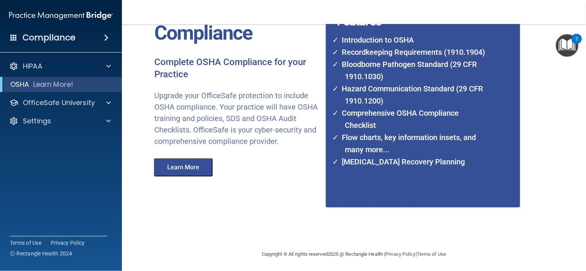
scroll to position [69, 0]
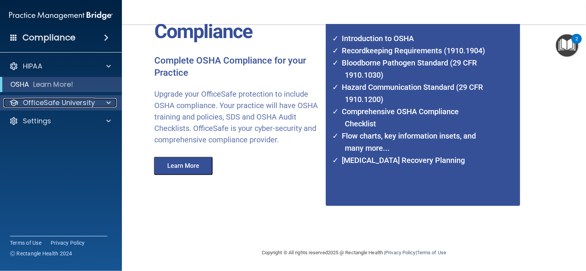
click at [94, 100] on p "OfficeSafe University" at bounding box center [59, 102] width 72 height 9
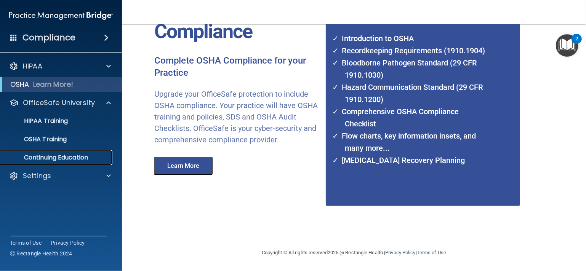
click at [88, 158] on p "Continuing Education" at bounding box center [57, 158] width 104 height 8
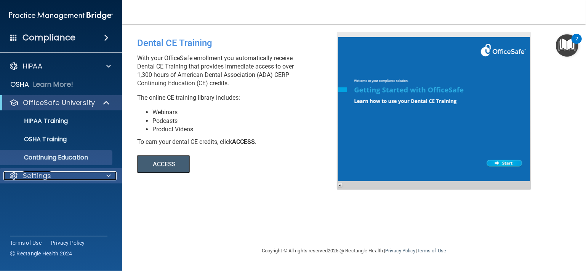
click at [69, 174] on div "Settings" at bounding box center [50, 175] width 94 height 9
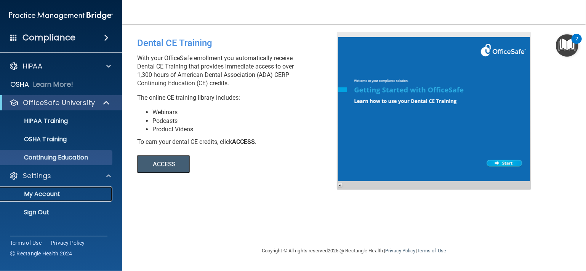
click at [59, 194] on p "My Account" at bounding box center [57, 194] width 104 height 8
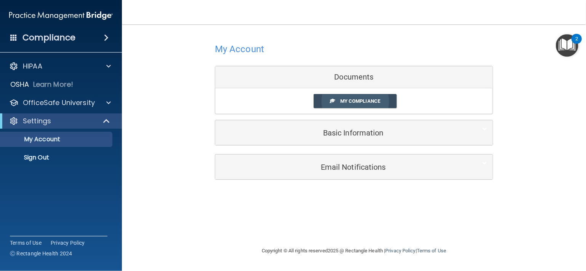
click at [355, 99] on span "My Compliance" at bounding box center [360, 101] width 40 height 6
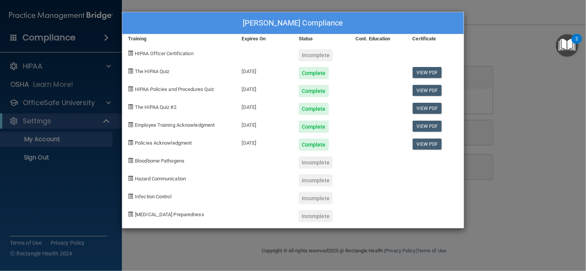
click at [527, 79] on div "Rachel Miskovich's Compliance Training Expires On Status Cont. Education Certif…" at bounding box center [293, 135] width 586 height 271
